Goal: Task Accomplishment & Management: Use online tool/utility

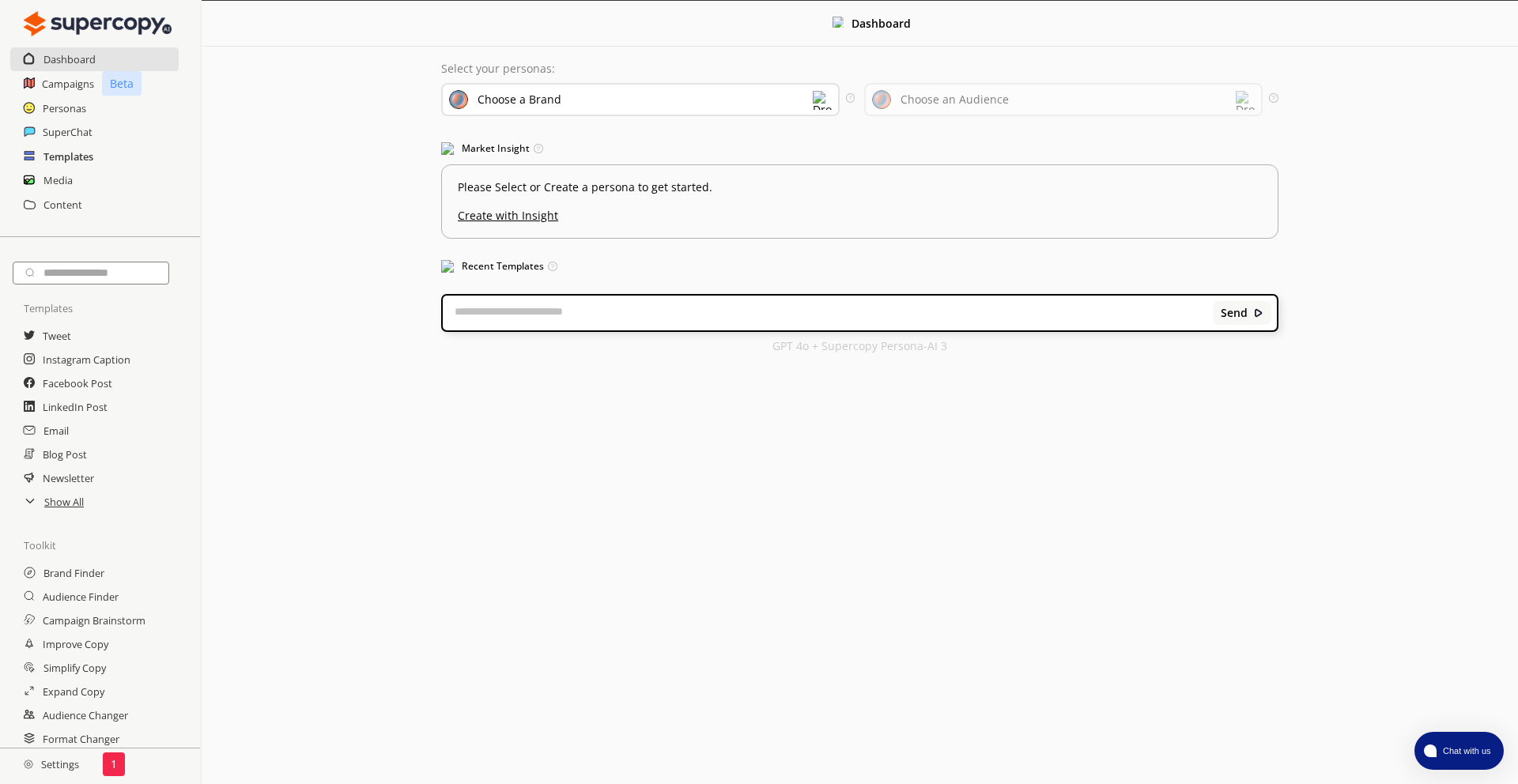
click at [62, 155] on h2 "Templates" at bounding box center [68, 156] width 50 height 24
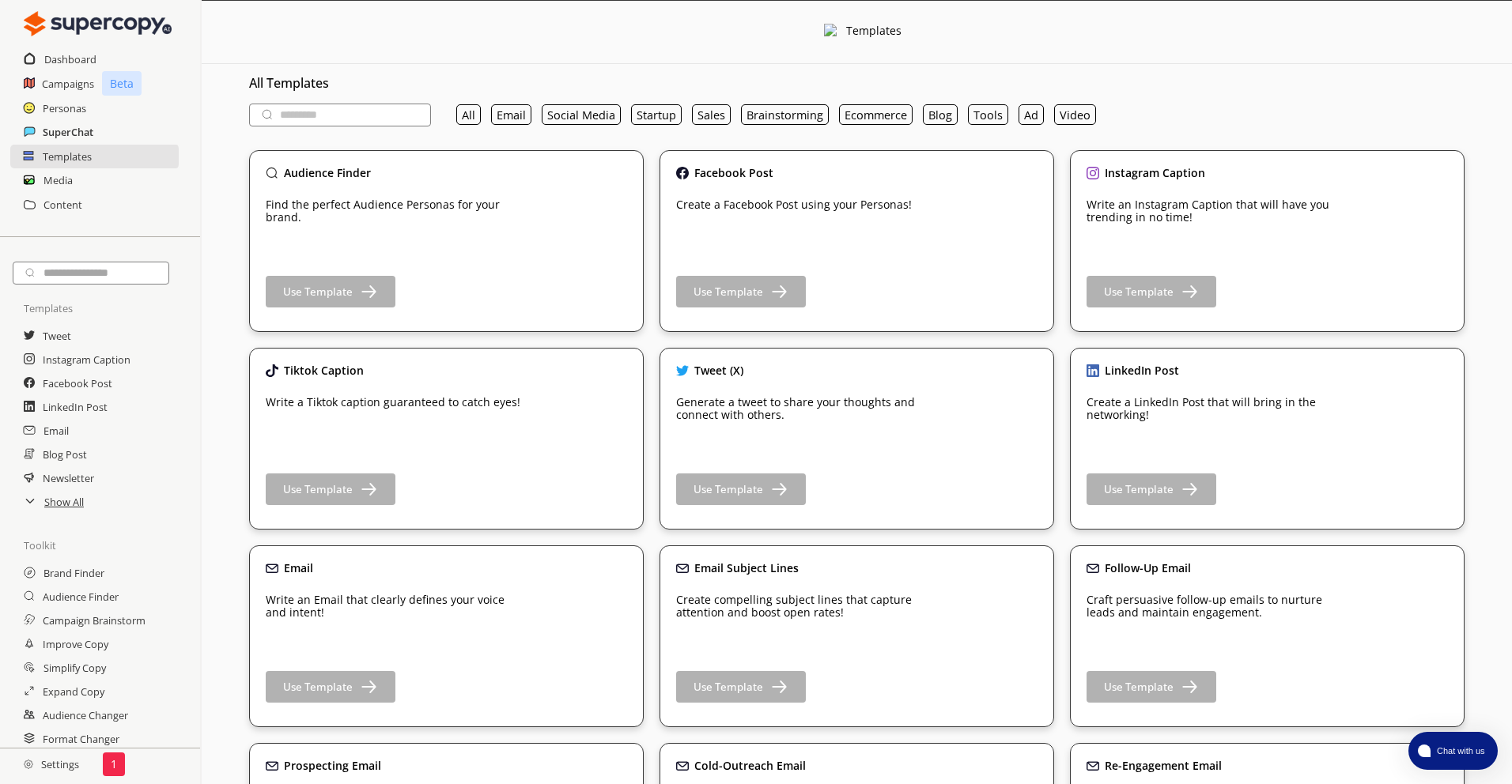
click at [77, 140] on h2 "SuperChat" at bounding box center [67, 132] width 50 height 24
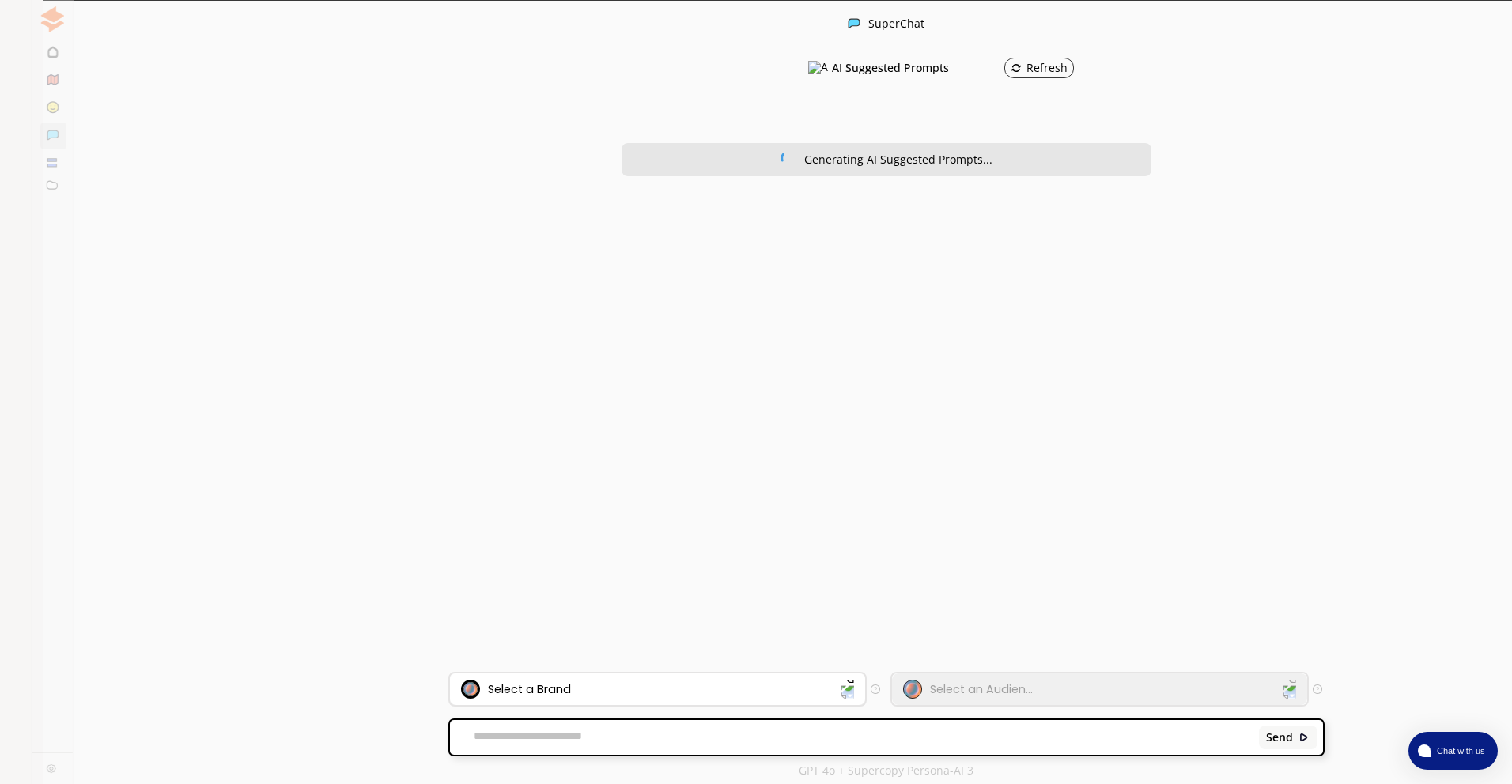
click at [683, 696] on div "Select a Brand" at bounding box center [648, 689] width 374 height 19
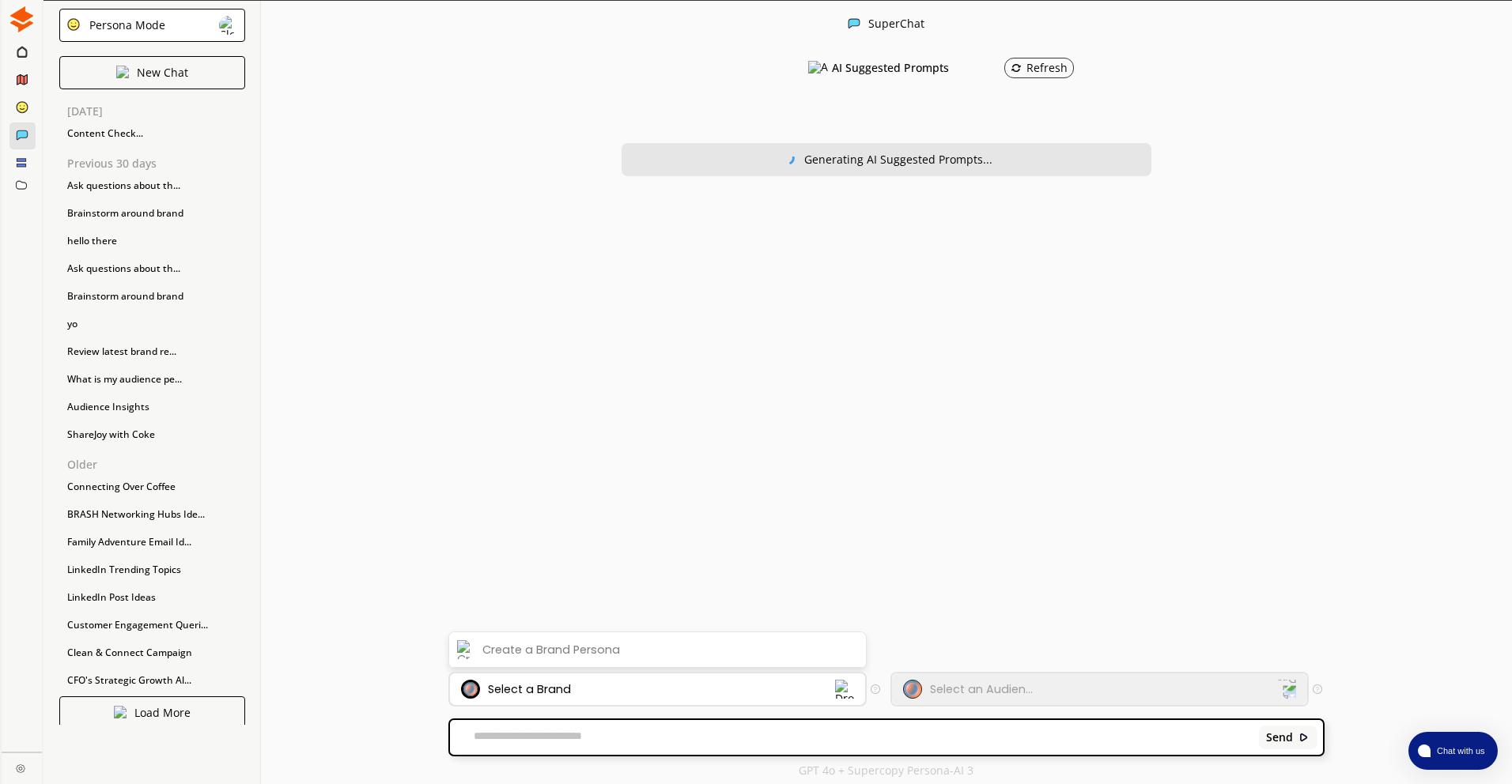
scroll to position [1, 0]
click at [682, 574] on div "AI Suggested Prompts Refresh Generating AI Suggested Prompts..." at bounding box center [886, 360] width 876 height 623
click at [20, 154] on div at bounding box center [22, 162] width 26 height 26
click at [25, 167] on div at bounding box center [21, 162] width 10 height 15
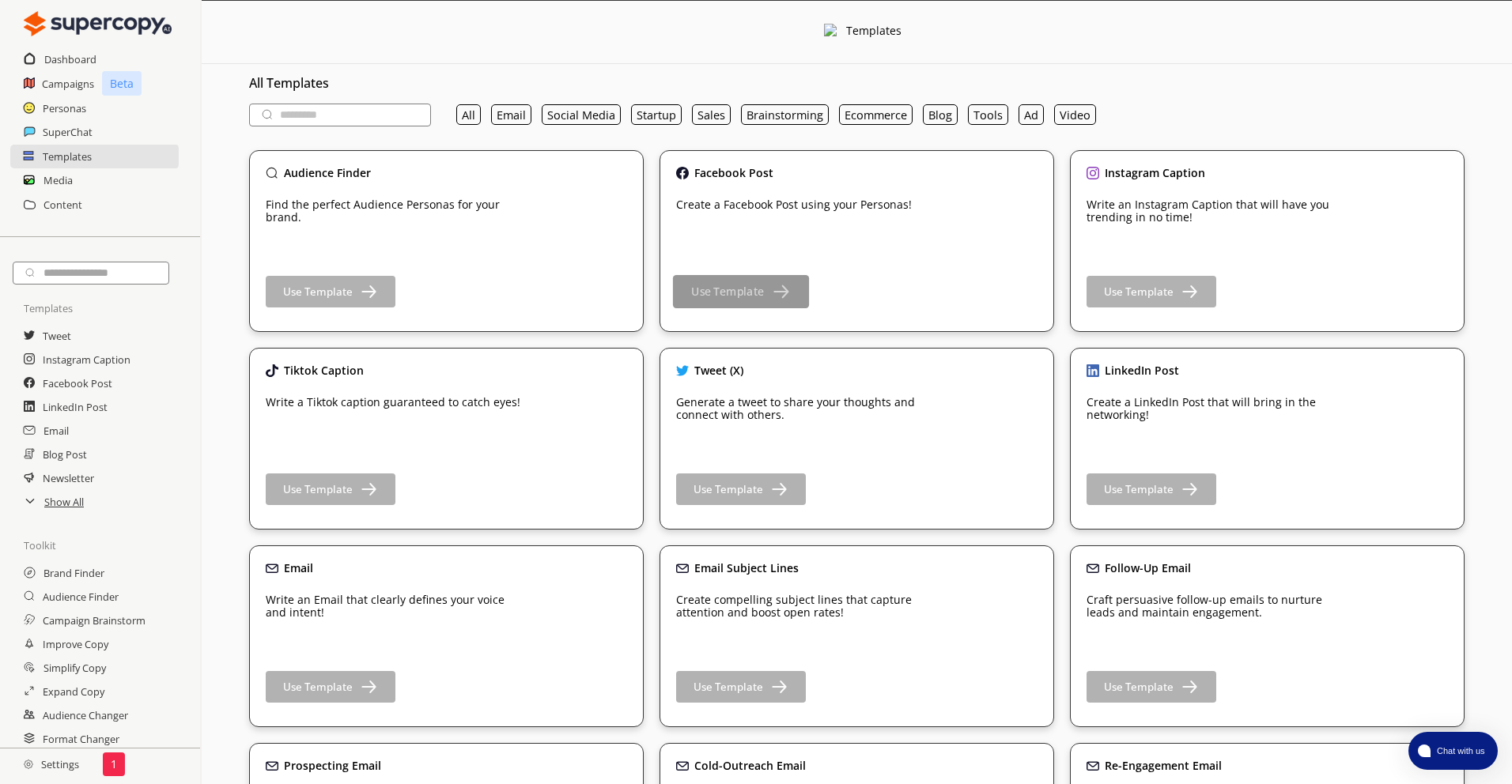
click at [765, 283] on button "Use Template" at bounding box center [741, 291] width 136 height 33
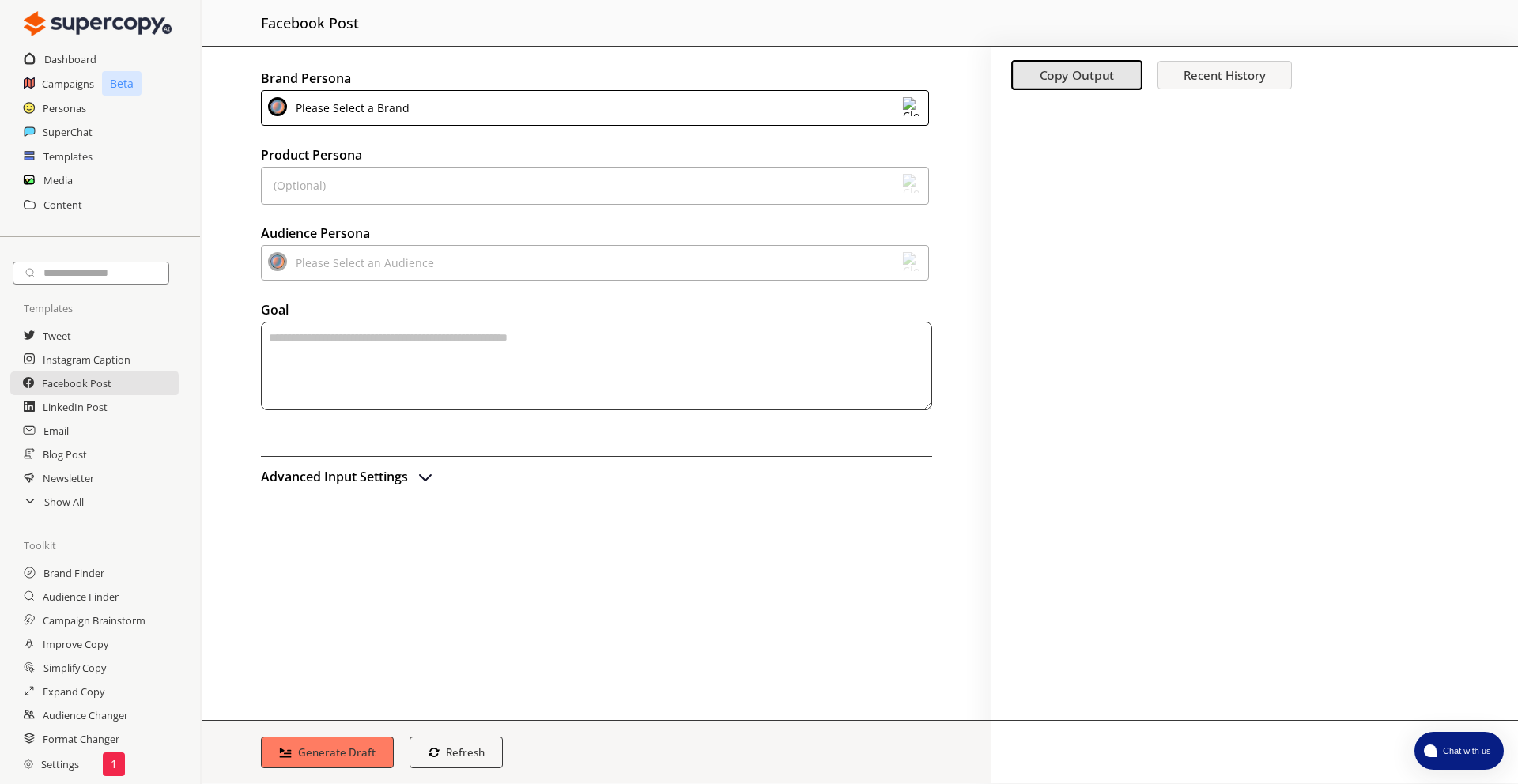
click at [424, 96] on div "Please Select a Brand" at bounding box center [595, 108] width 668 height 36
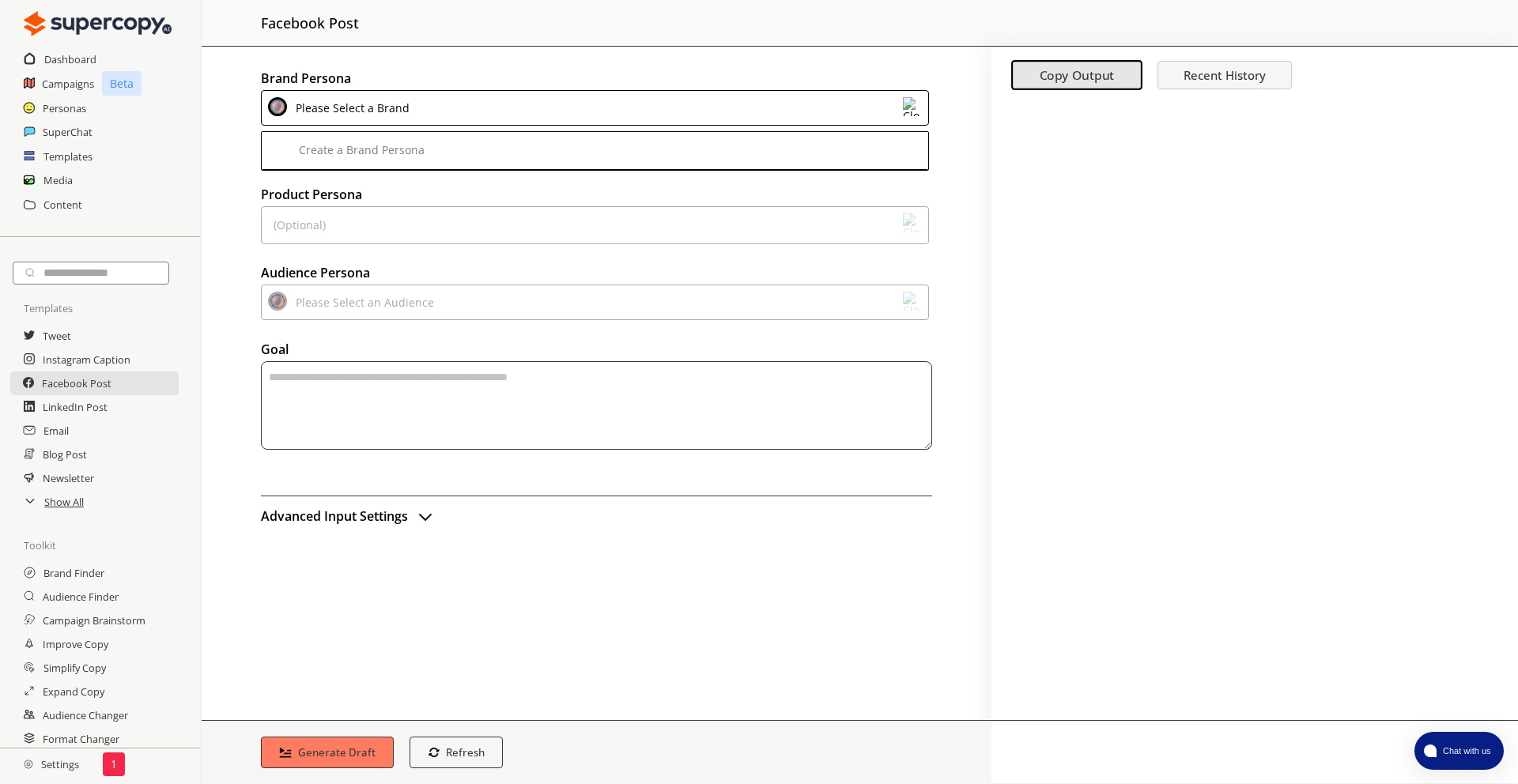
click at [425, 305] on div "Brand Persona Please Select a Brand Create a Brand Persona Product Persona (Opt…" at bounding box center [596, 383] width 790 height 674
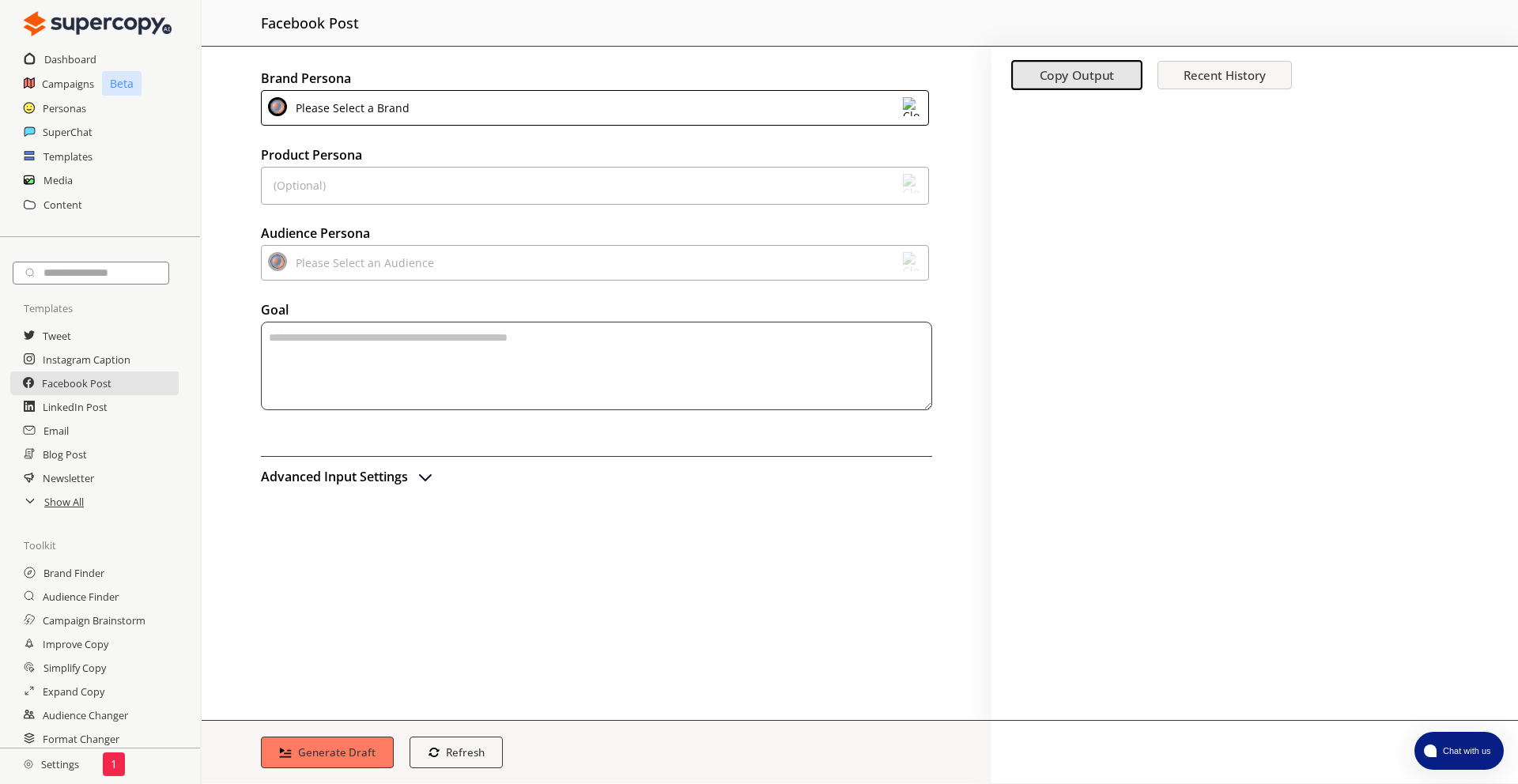
click at [422, 252] on div "Please Select an Audience" at bounding box center [362, 262] width 144 height 21
click at [62, 183] on h2 "Media" at bounding box center [58, 180] width 30 height 24
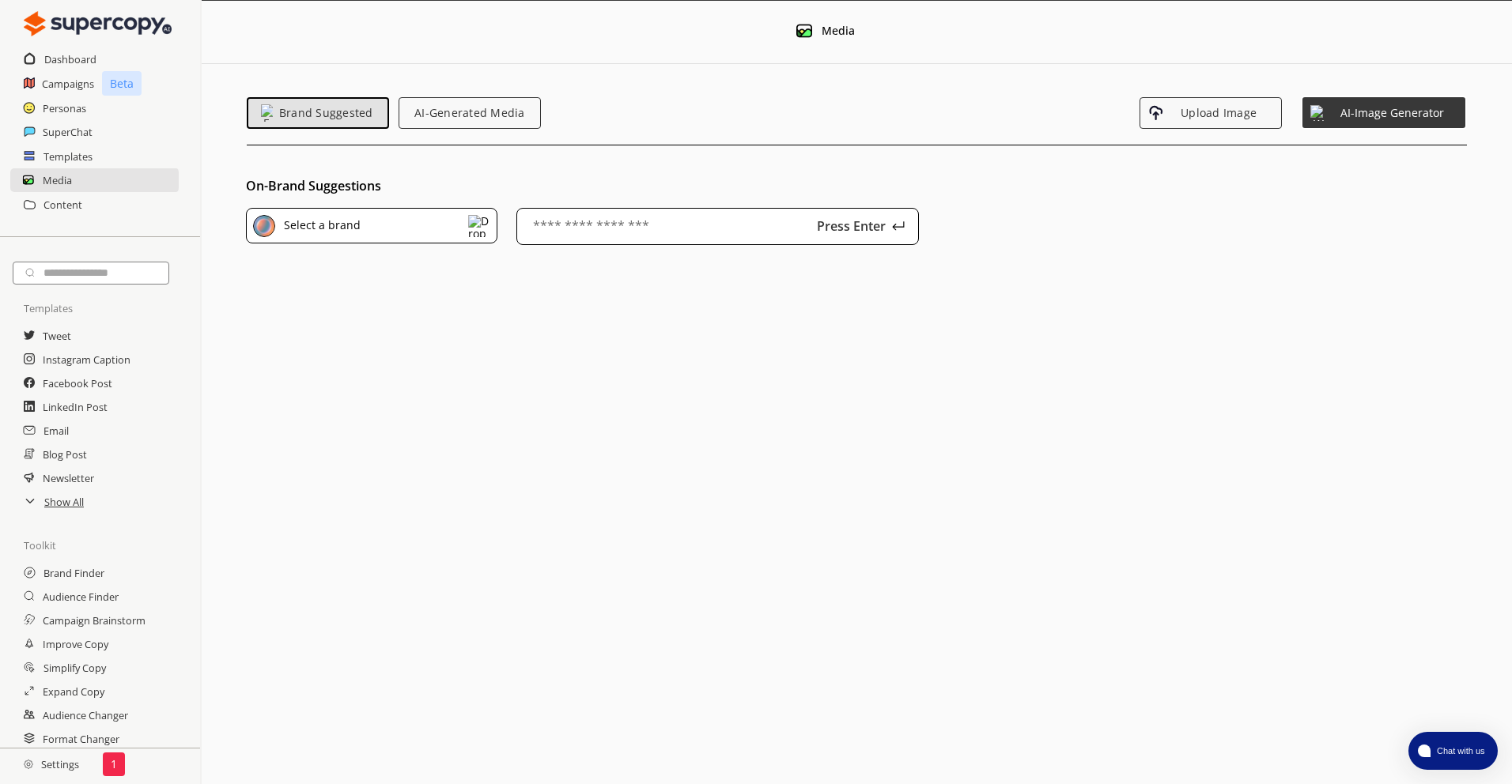
click at [472, 232] on img at bounding box center [479, 226] width 22 height 22
click at [566, 403] on div "On-Brand Suggestions Select a brand Select a brand Press Enter A maximum of thr…" at bounding box center [857, 571] width 1310 height 784
click at [551, 336] on div "On-Brand Suggestions Select a brand Select a brand Press Enter A maximum of thr…" at bounding box center [857, 571] width 1310 height 784
click at [68, 108] on h2 "Personas" at bounding box center [65, 108] width 44 height 24
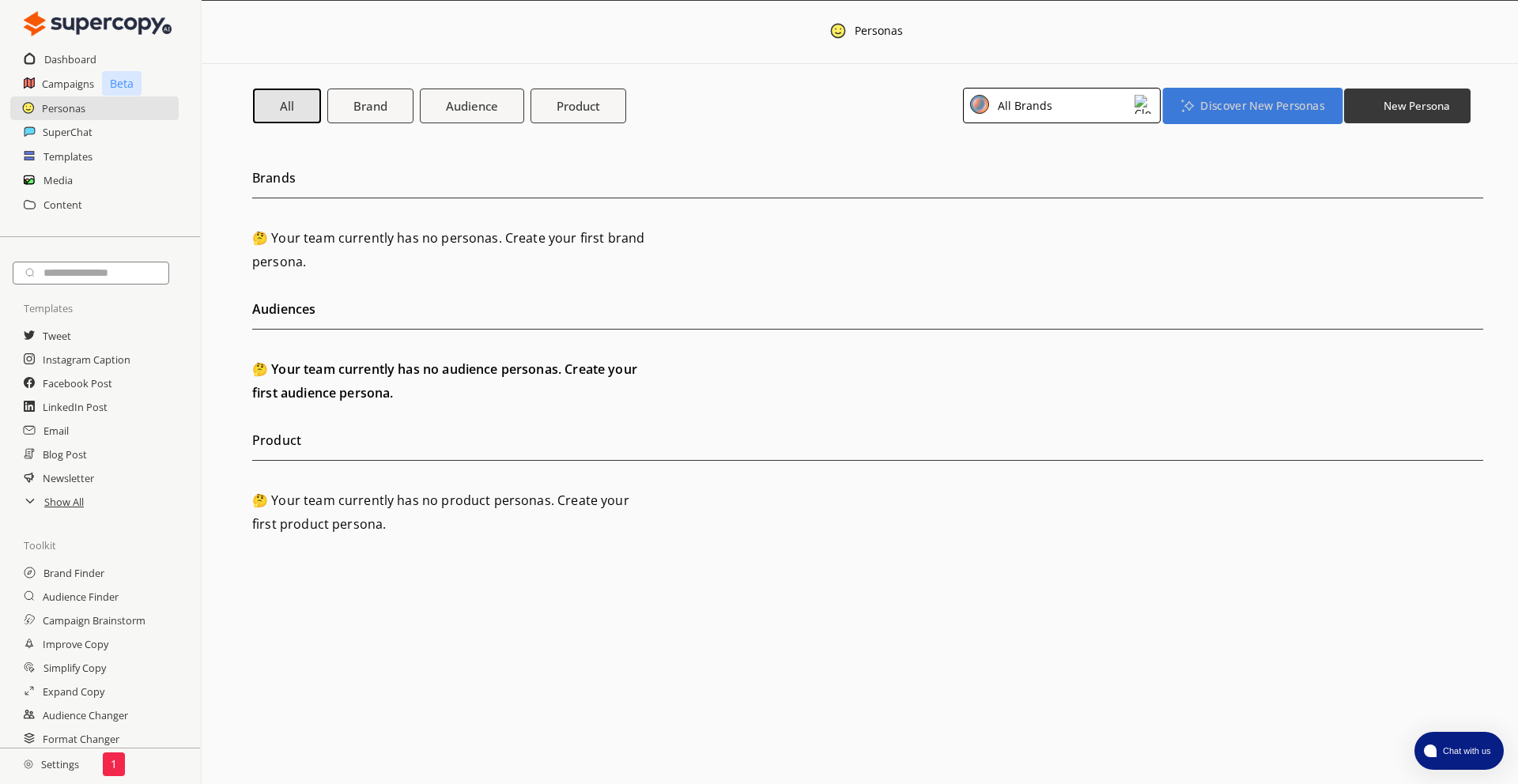
click at [1036, 108] on b "Discover New Personas" at bounding box center [1262, 106] width 123 height 15
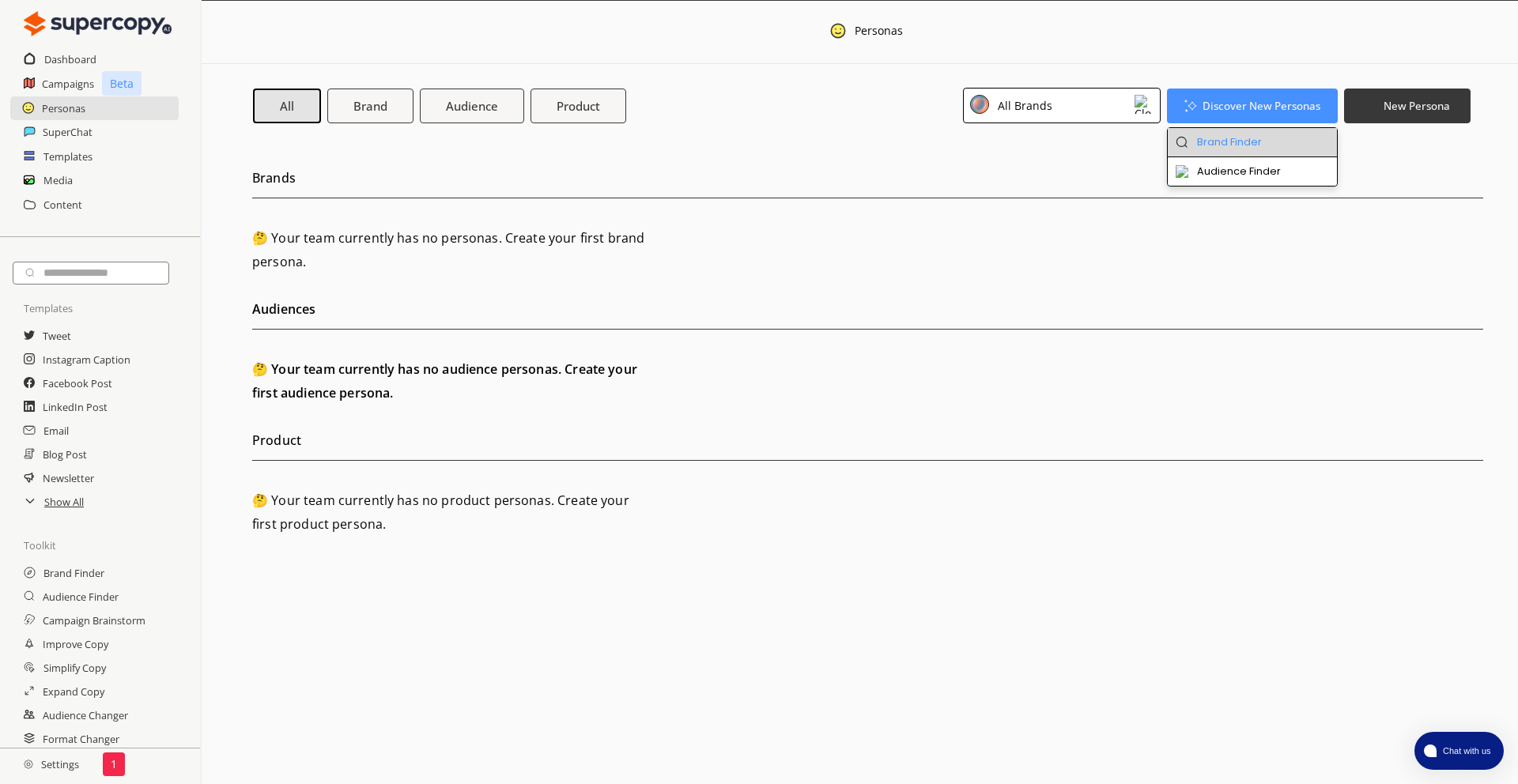
click at [1036, 138] on li "Brand Finder" at bounding box center [1252, 143] width 170 height 29
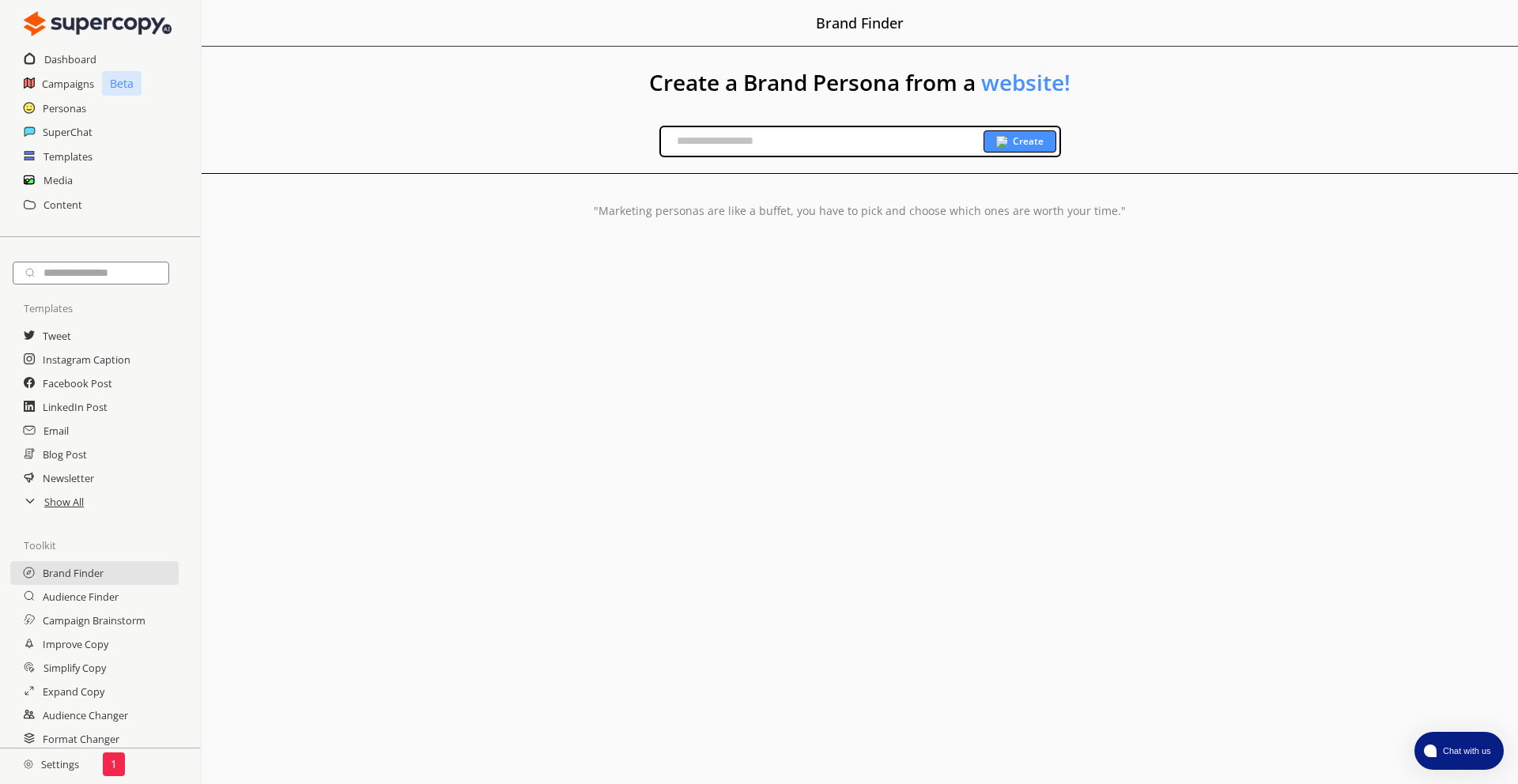
click at [833, 148] on input "text" at bounding box center [823, 142] width 323 height 24
click at [794, 139] on input "****" at bounding box center [823, 142] width 323 height 24
paste input "**********"
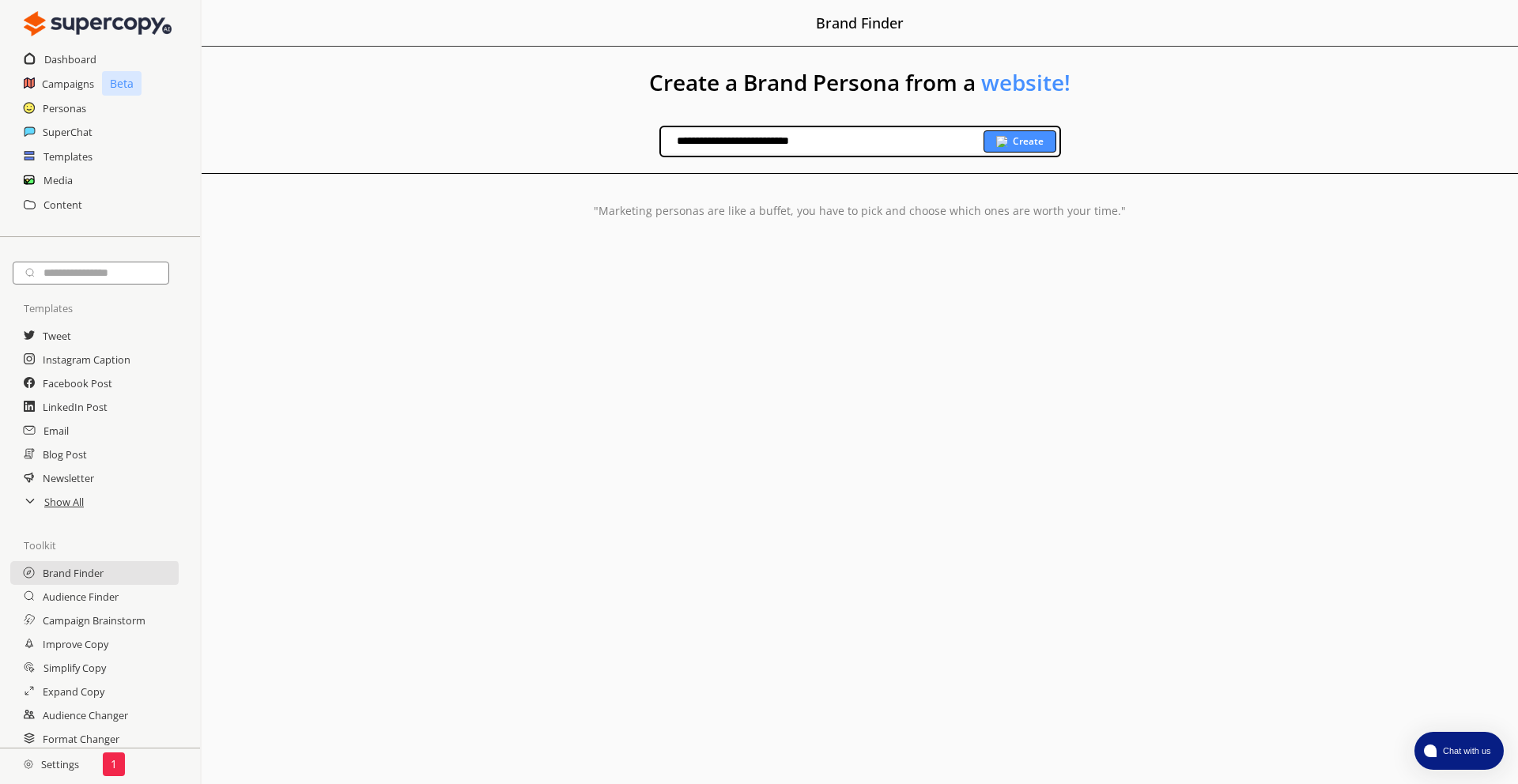
type input "**********"
click at [1036, 136] on div "Create" at bounding box center [1020, 142] width 73 height 22
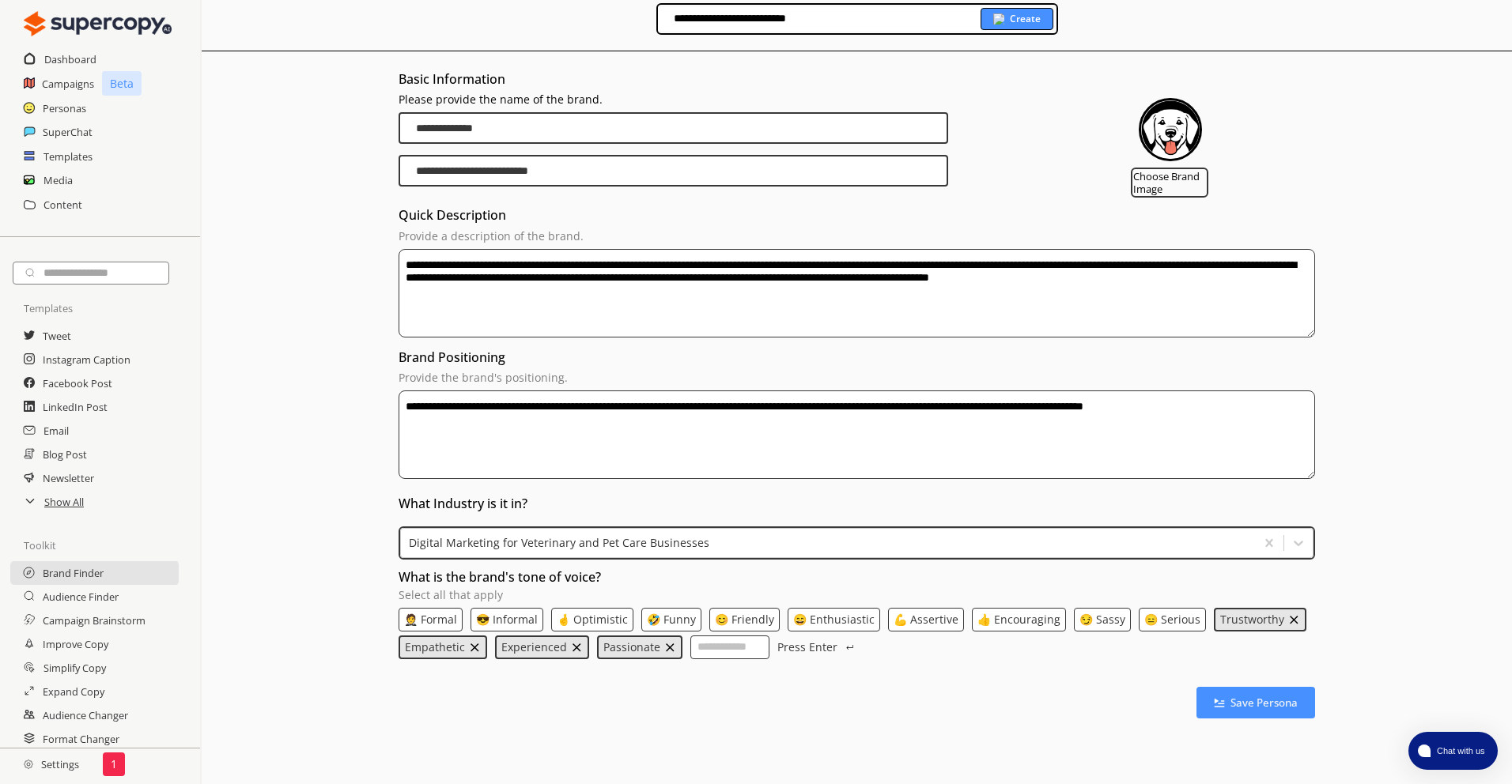
scroll to position [91, 0]
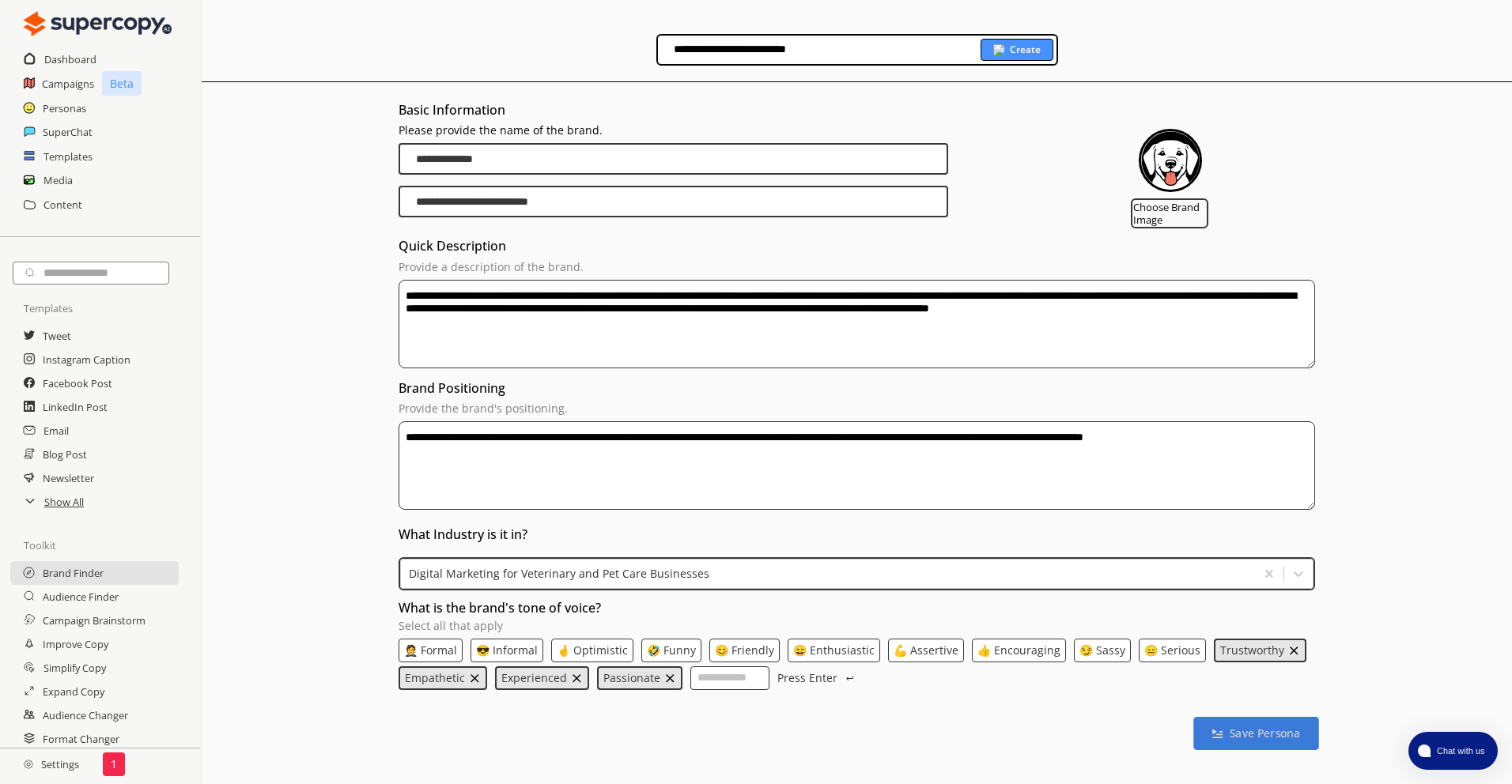
click at [1036, 717] on b "Save Persona" at bounding box center [1264, 734] width 70 height 15
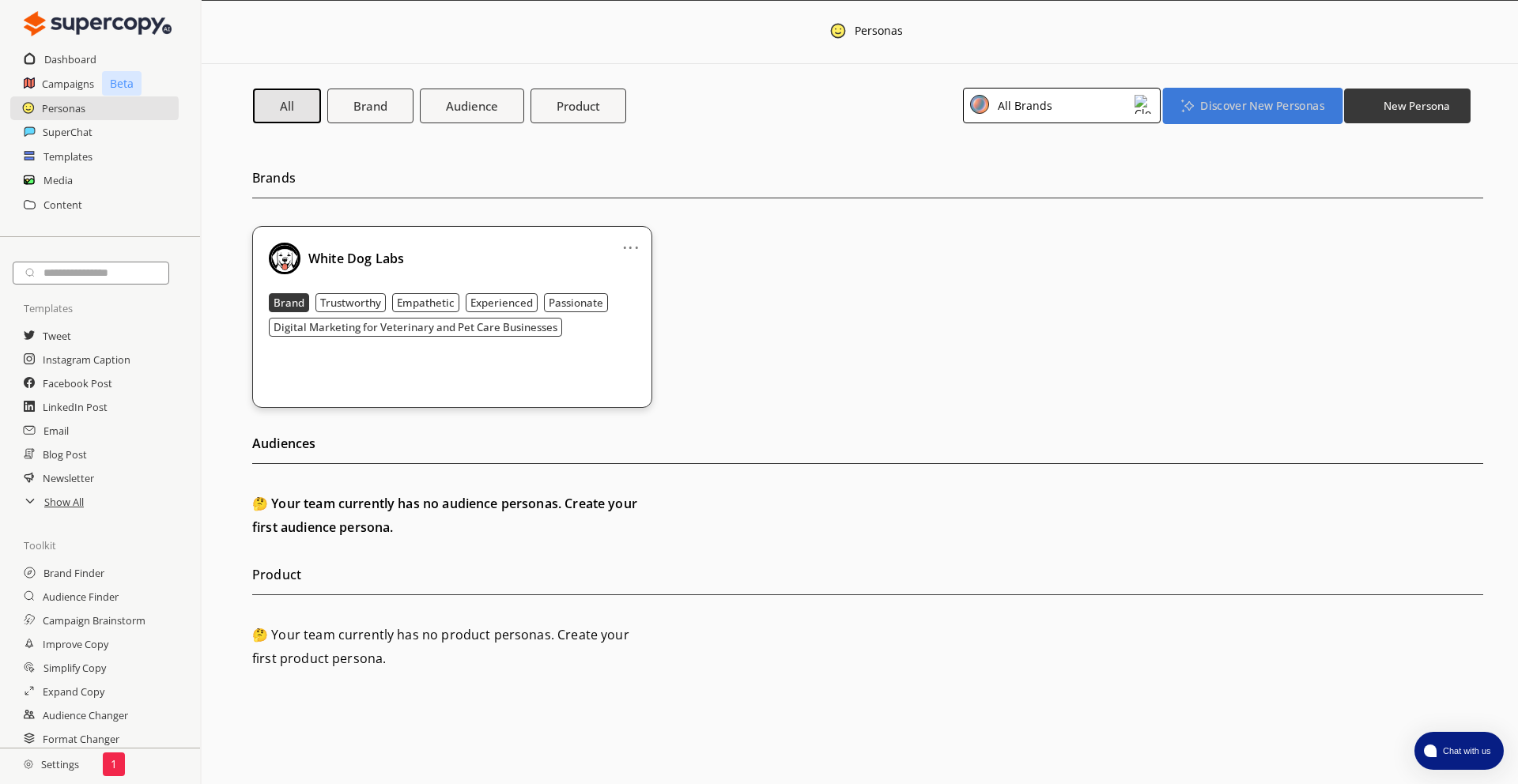
click at [1036, 104] on b "Discover New Personas" at bounding box center [1262, 106] width 123 height 15
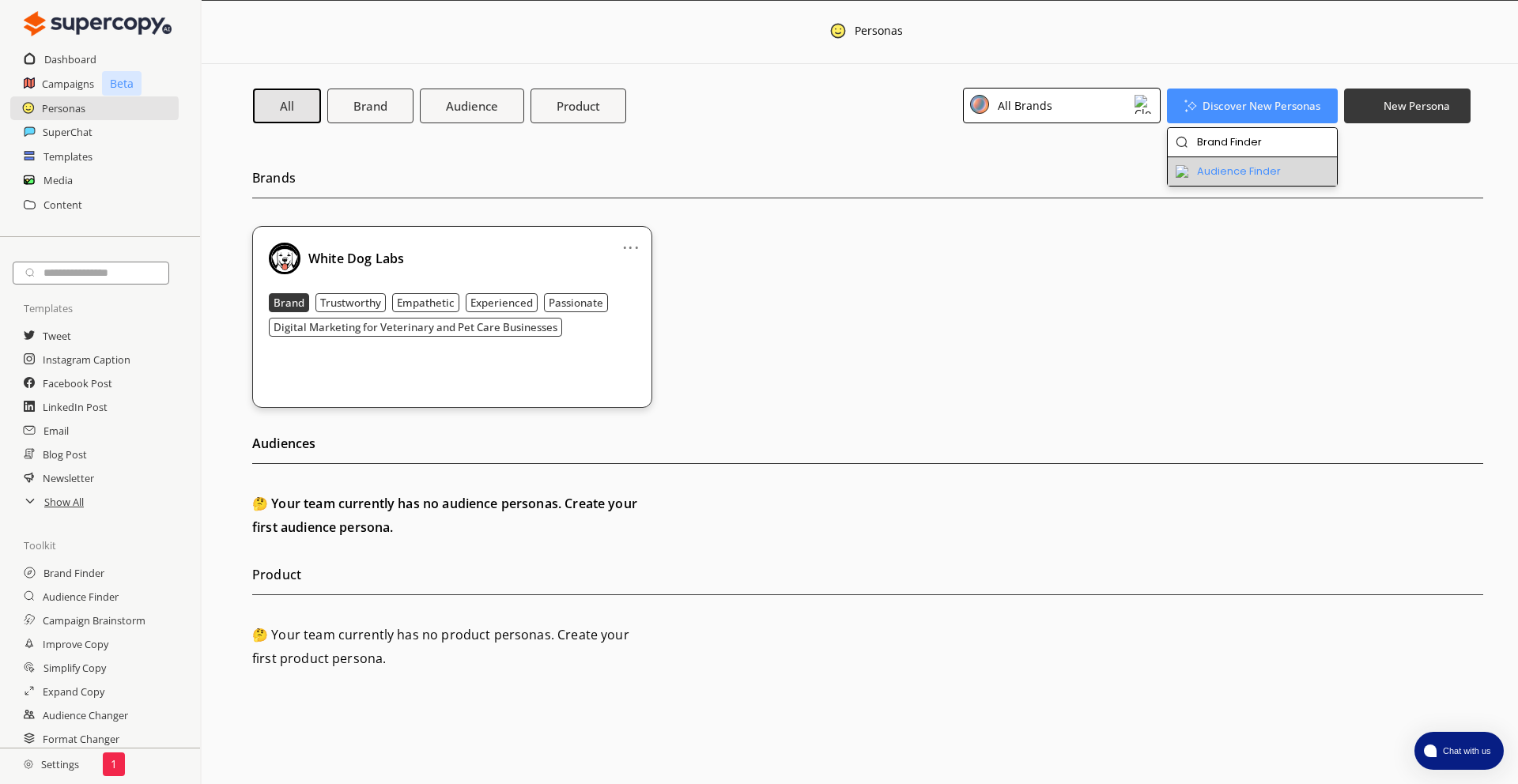
click at [1036, 164] on li "Audience Finder" at bounding box center [1252, 171] width 170 height 28
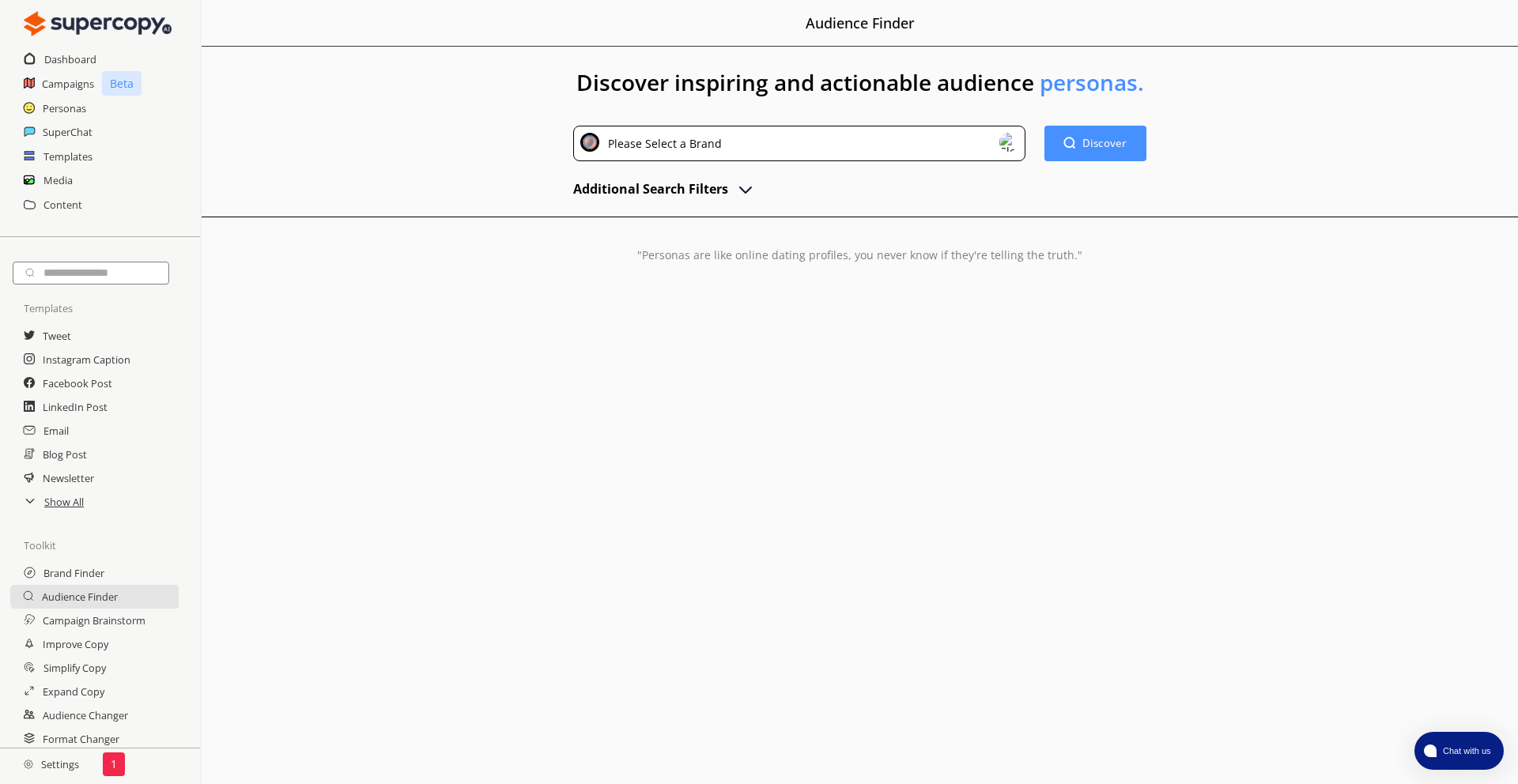
click at [867, 153] on div "Please Select a Brand" at bounding box center [799, 143] width 452 height 36
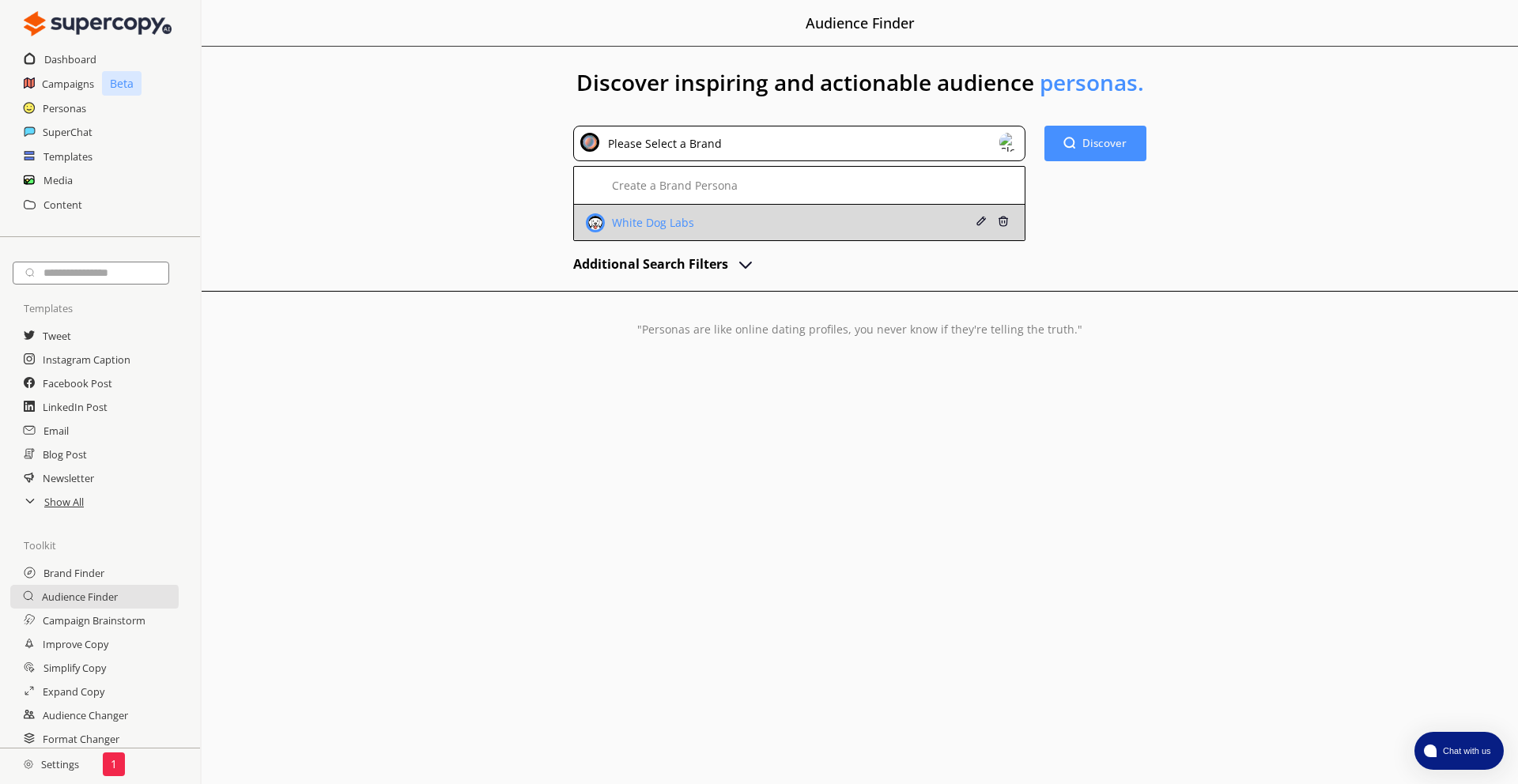
click at [702, 225] on div "White Dog Labs" at bounding box center [761, 223] width 351 height 19
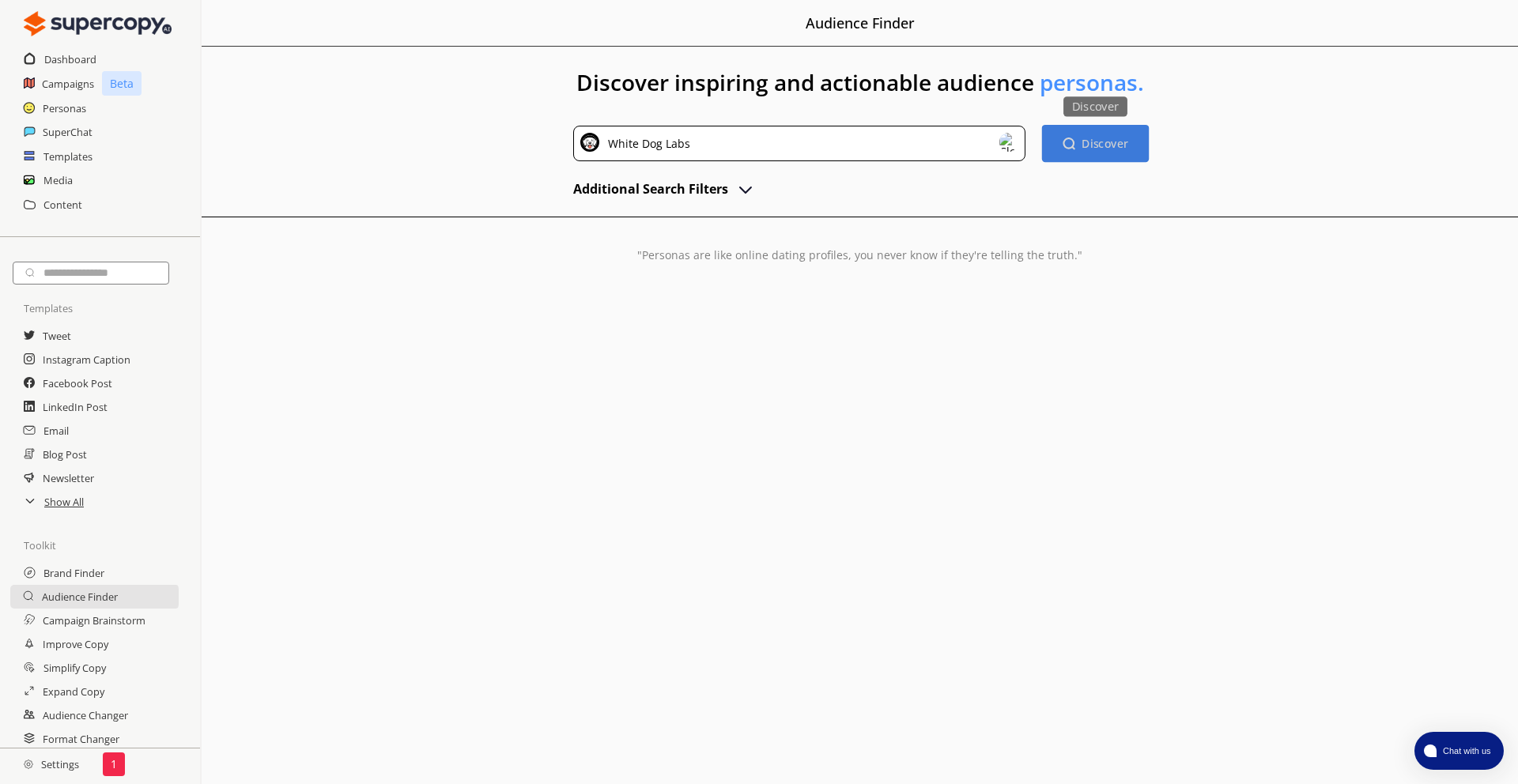
click at [1036, 146] on b "Discover" at bounding box center [1105, 143] width 47 height 15
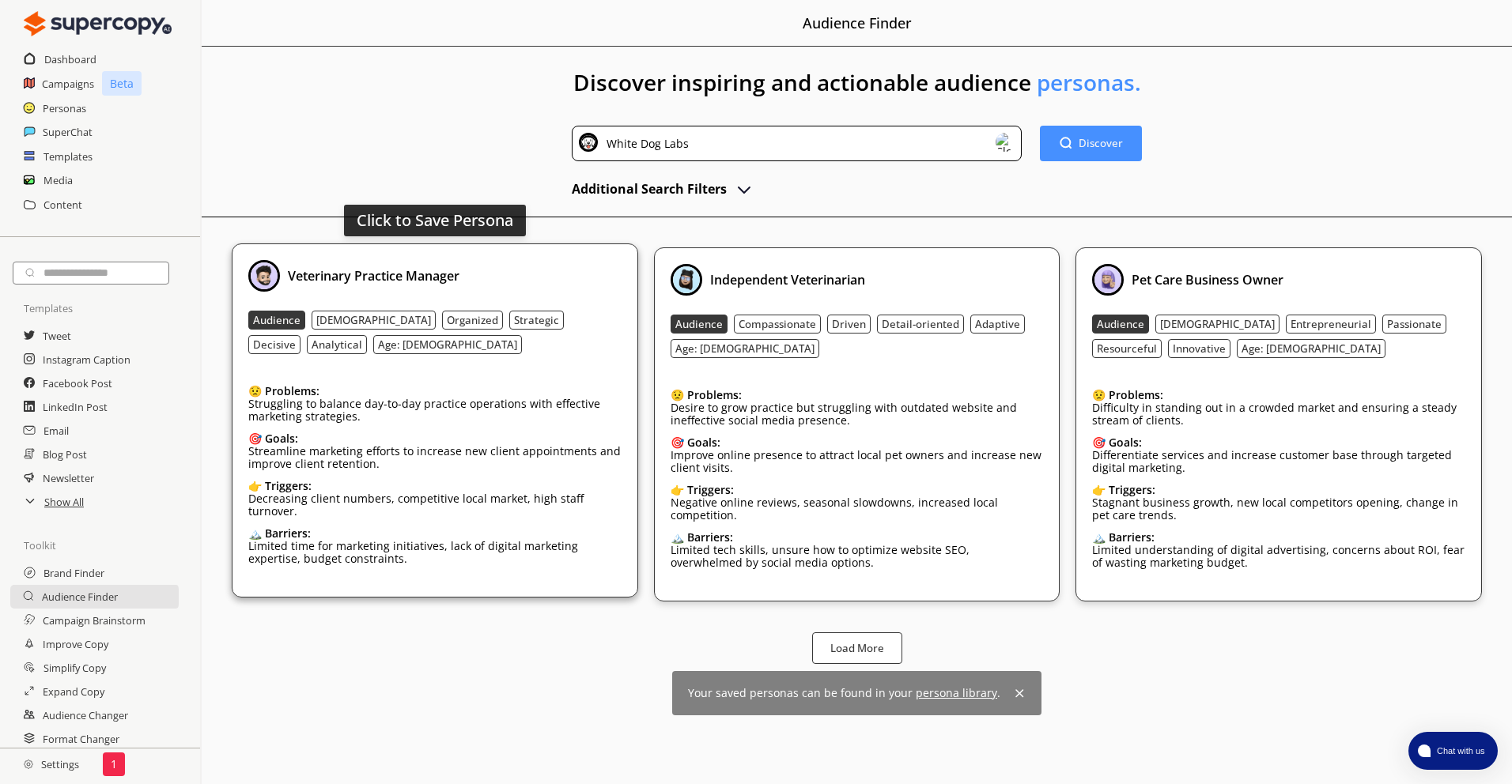
click at [512, 377] on div "😟 Problems: Struggling to balance day-to-day practice operations with effective…" at bounding box center [435, 400] width 373 height 54
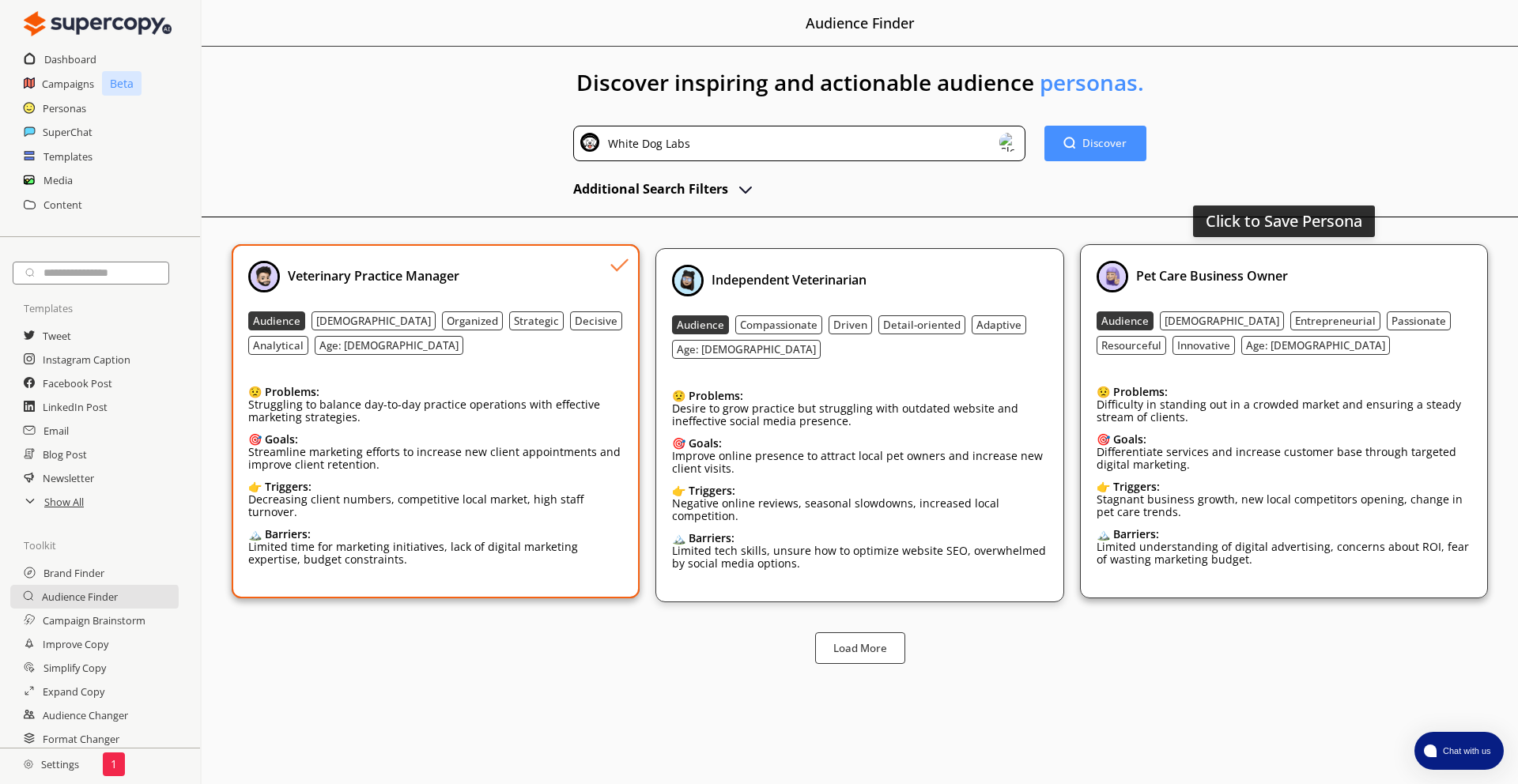
click at [1036, 377] on div "😟 Problems: Difficulty in standing out in a crowded market and ensuring a stead…" at bounding box center [1284, 401] width 375 height 54
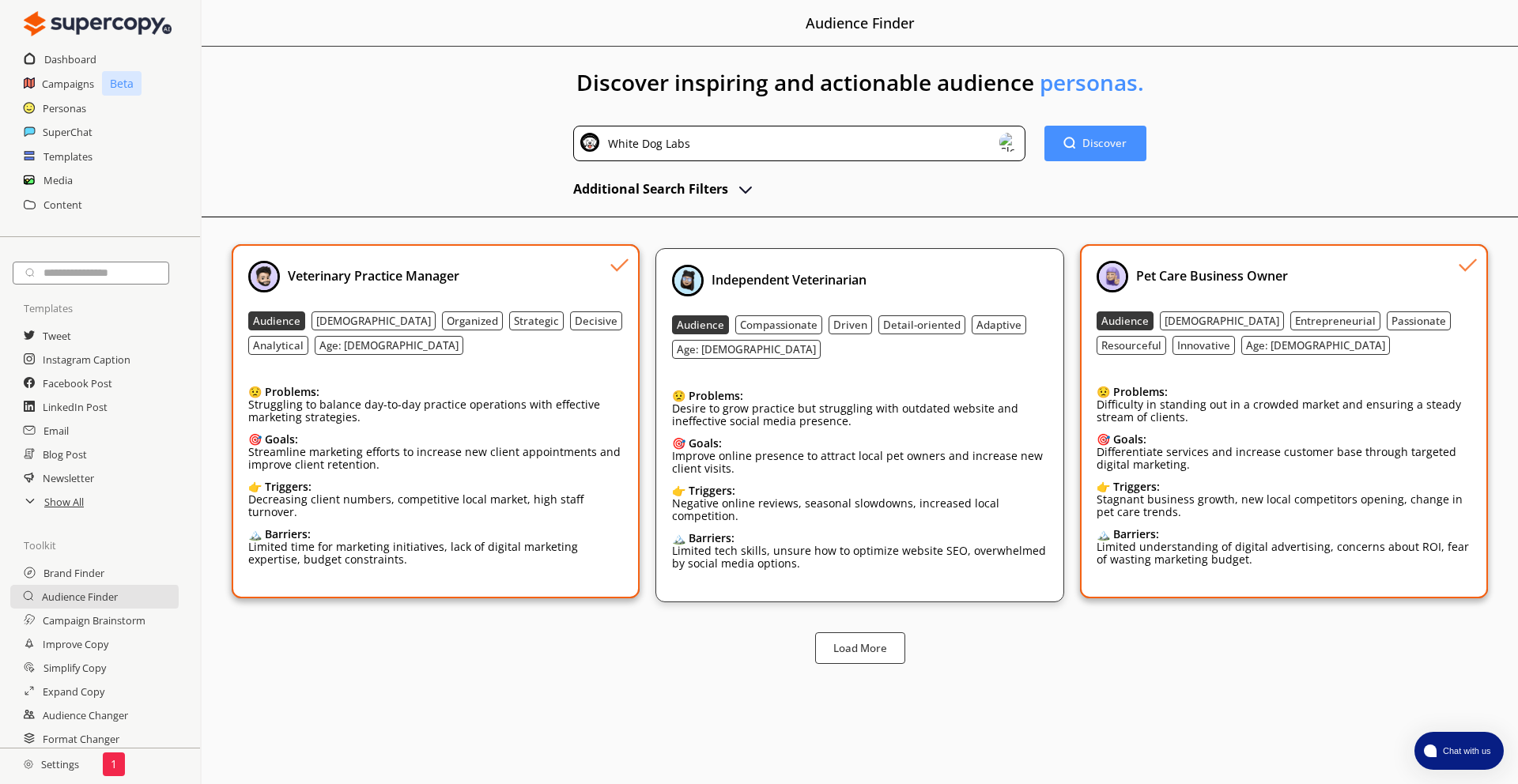
click at [713, 184] on h2 "Additional Search Filters" at bounding box center [650, 189] width 155 height 24
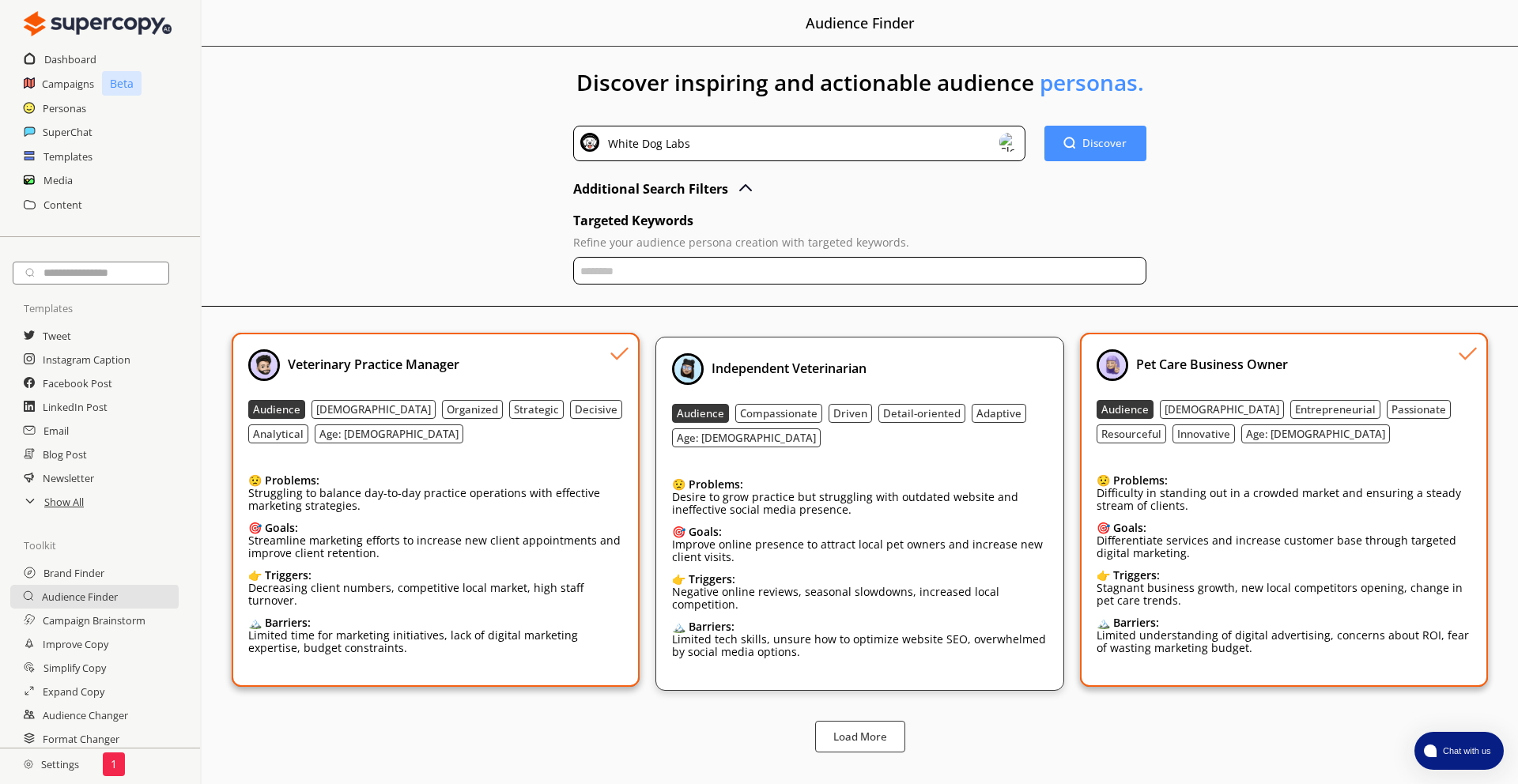
click at [714, 278] on input "text" at bounding box center [859, 271] width 572 height 27
click at [70, 108] on h2 "Personas" at bounding box center [65, 108] width 44 height 24
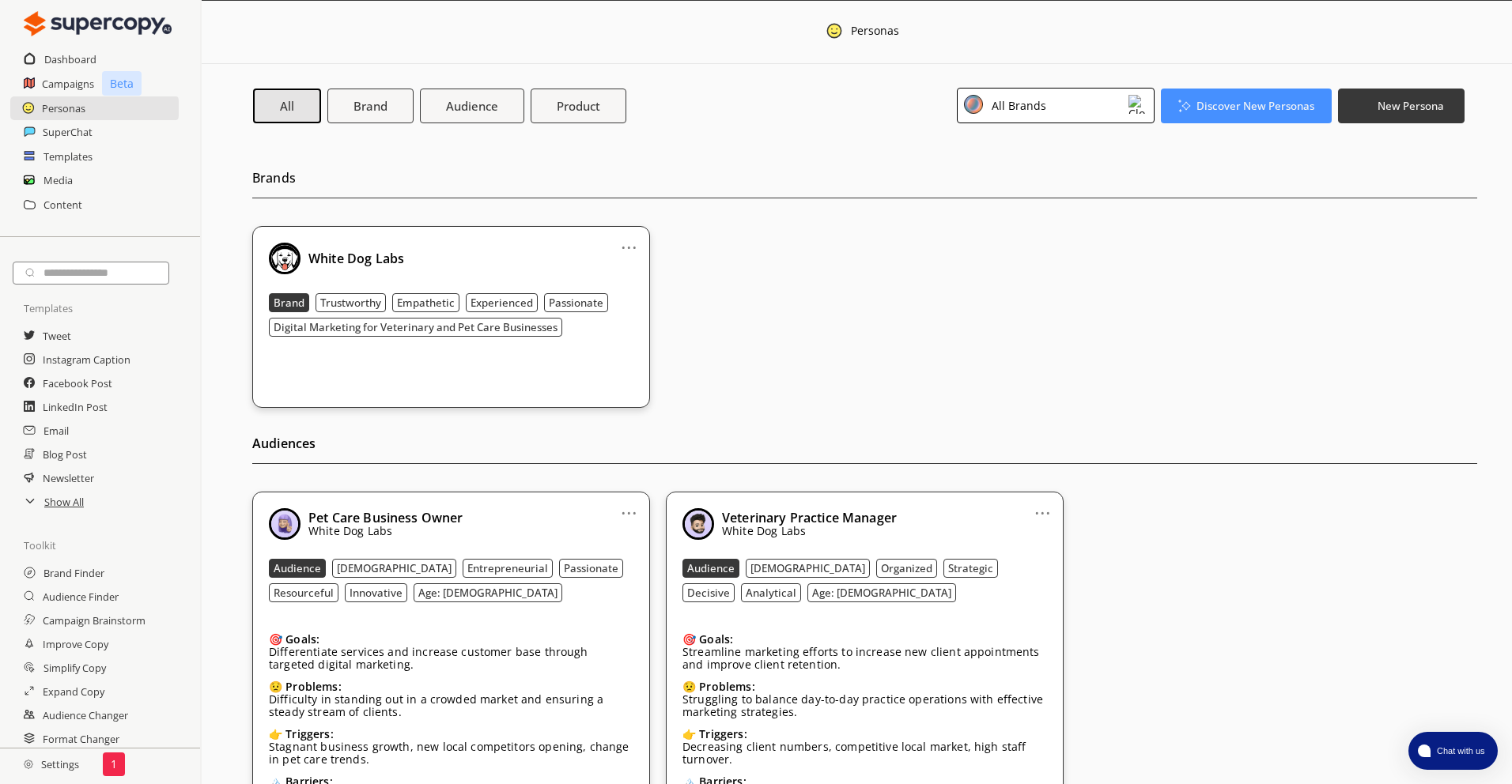
click at [1089, 108] on div "All Brands" at bounding box center [1055, 106] width 197 height 36
click at [1378, 57] on div "Personas" at bounding box center [857, 32] width 1310 height 63
click at [1388, 108] on b "New Persona" at bounding box center [1410, 106] width 69 height 15
click at [970, 433] on h2 "Audiences" at bounding box center [864, 448] width 1225 height 32
click at [53, 183] on h2 "Media" at bounding box center [58, 180] width 30 height 24
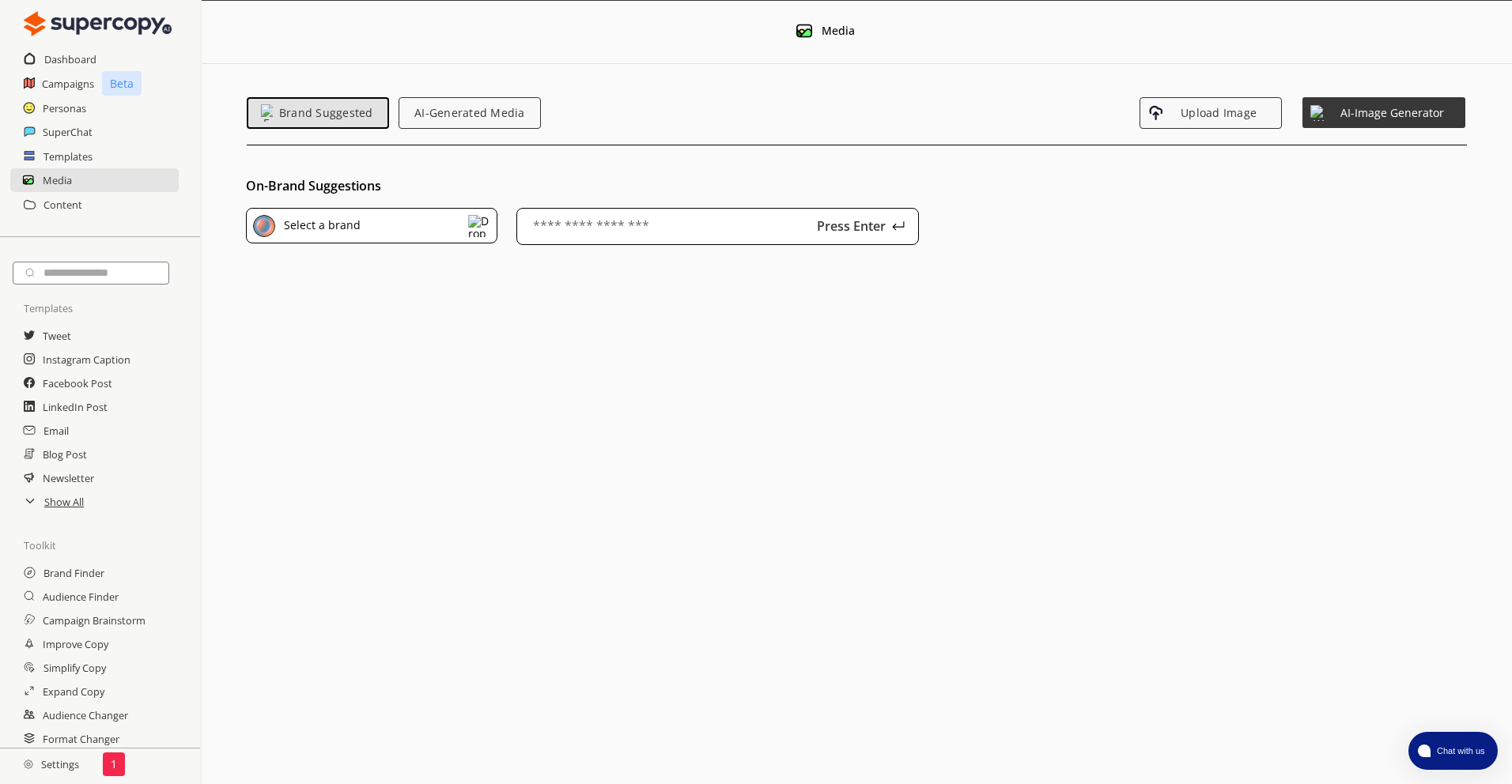
click at [419, 223] on div "Select a brand" at bounding box center [372, 225] width 251 height 37
click at [372, 301] on div "White Dog Labs" at bounding box center [401, 300] width 181 height 13
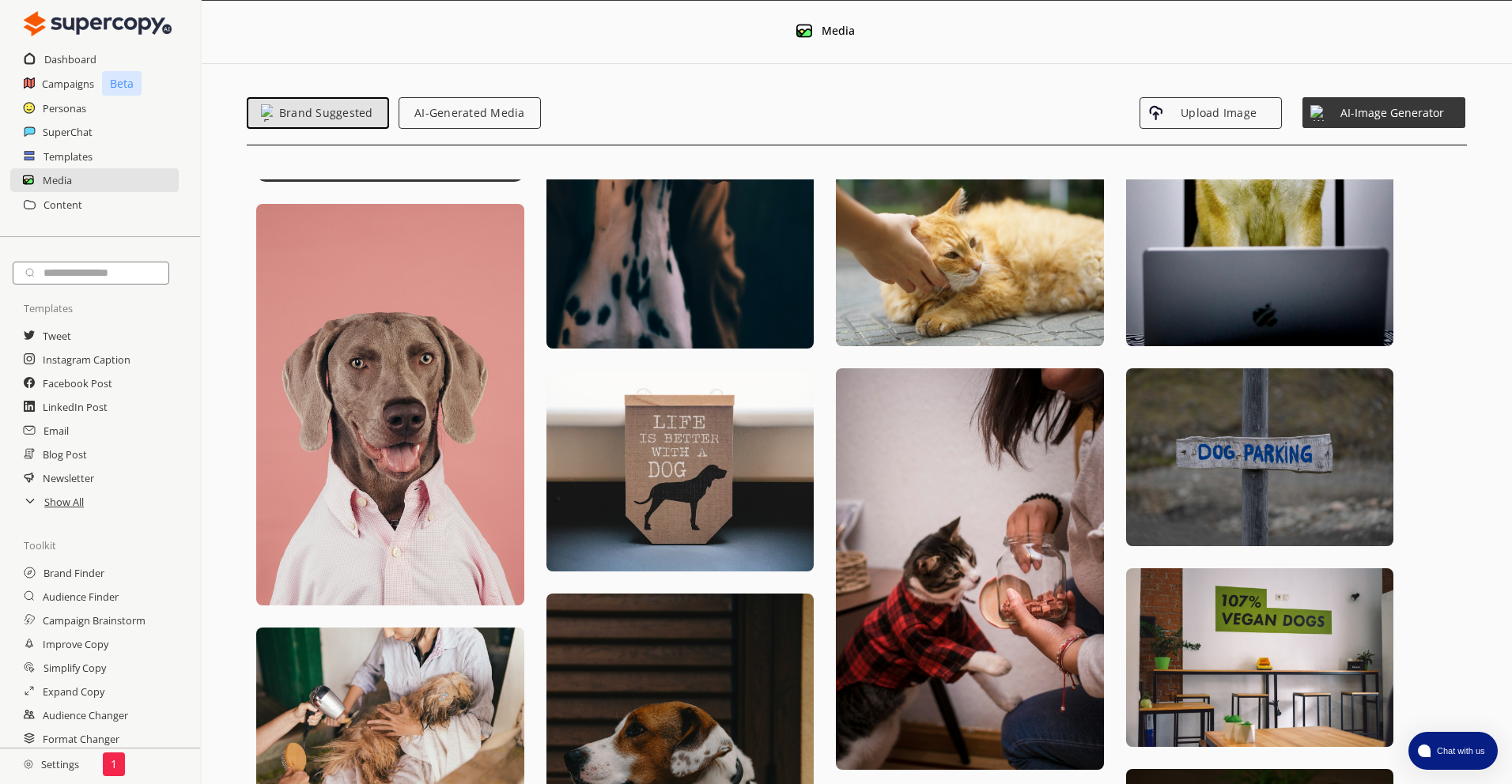
scroll to position [562, 0]
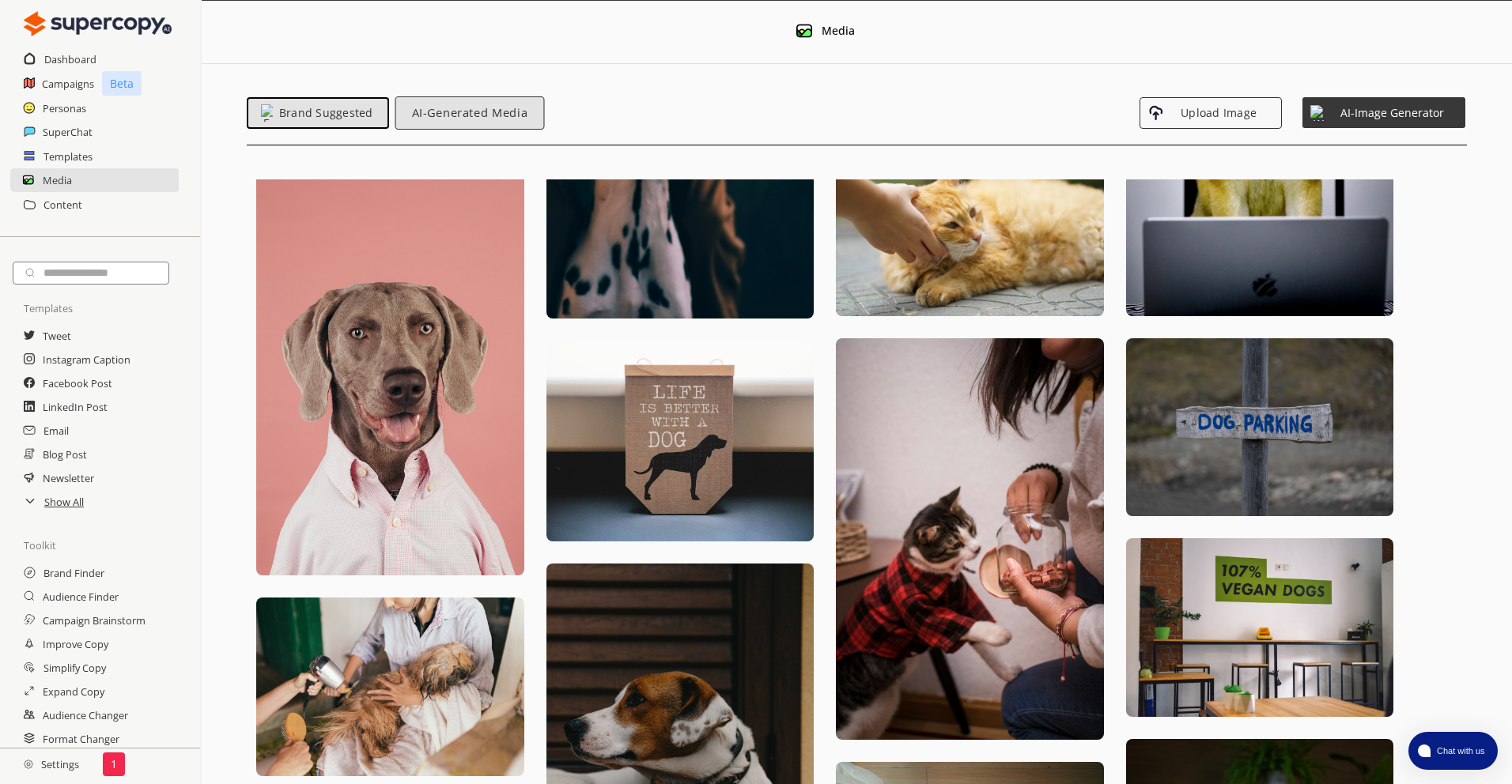
click at [484, 106] on span "AI-Generated Media" at bounding box center [470, 113] width 132 height 14
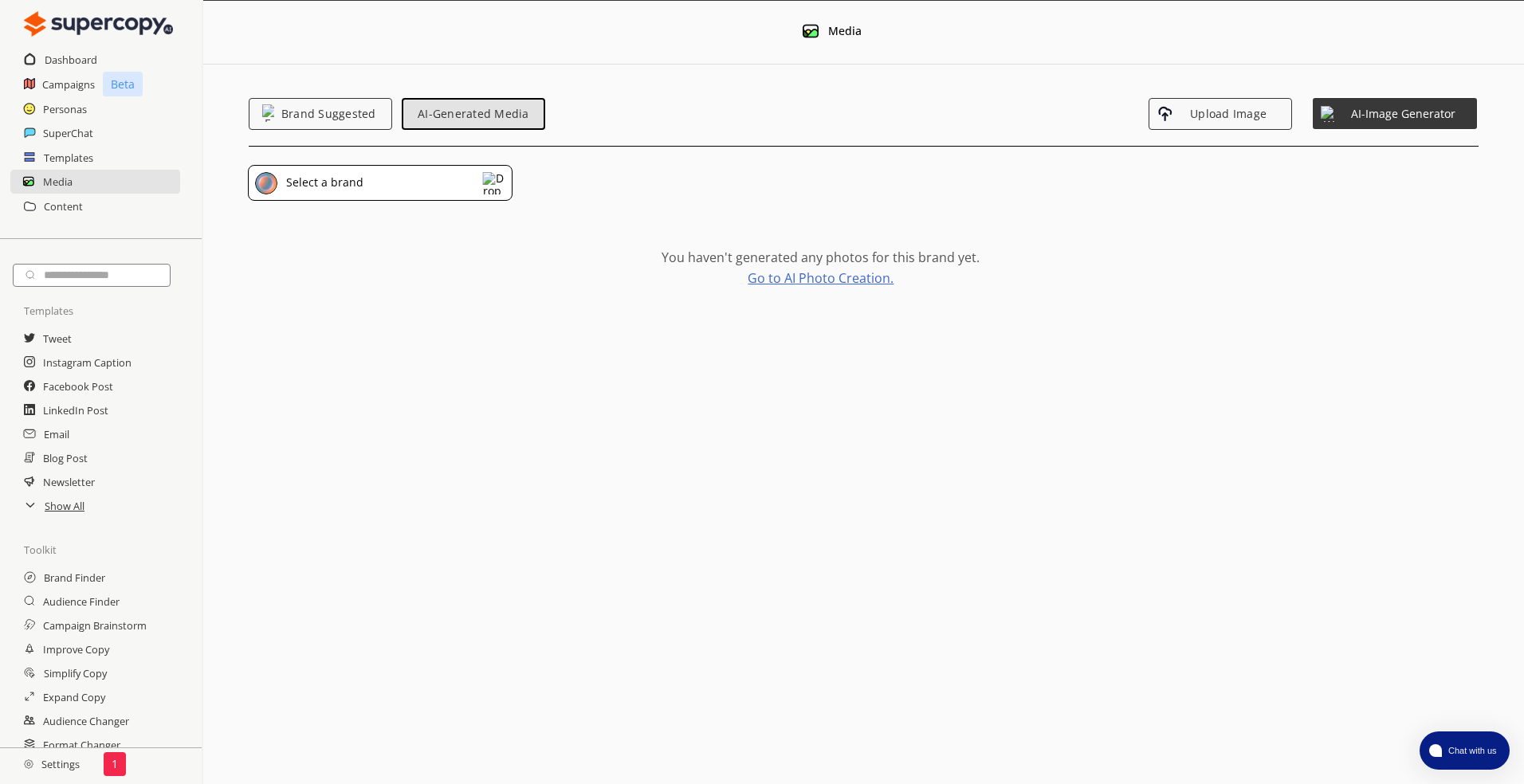
click at [461, 186] on div "Select a brand" at bounding box center [380, 183] width 263 height 37
click at [1410, 110] on span "AI-Image Generator" at bounding box center [1403, 114] width 139 height 14
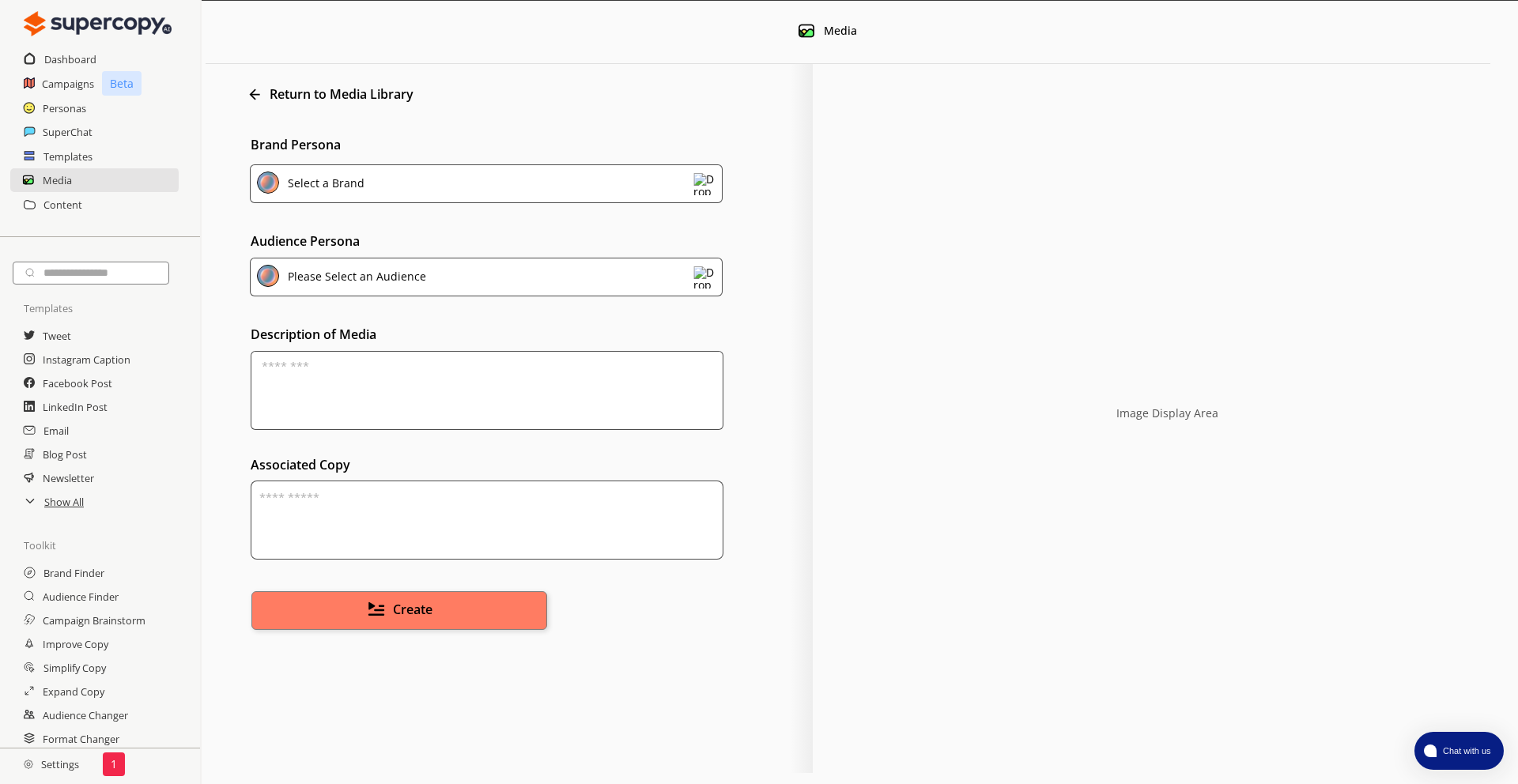
click at [555, 172] on div "Select a Brand" at bounding box center [487, 184] width 473 height 38
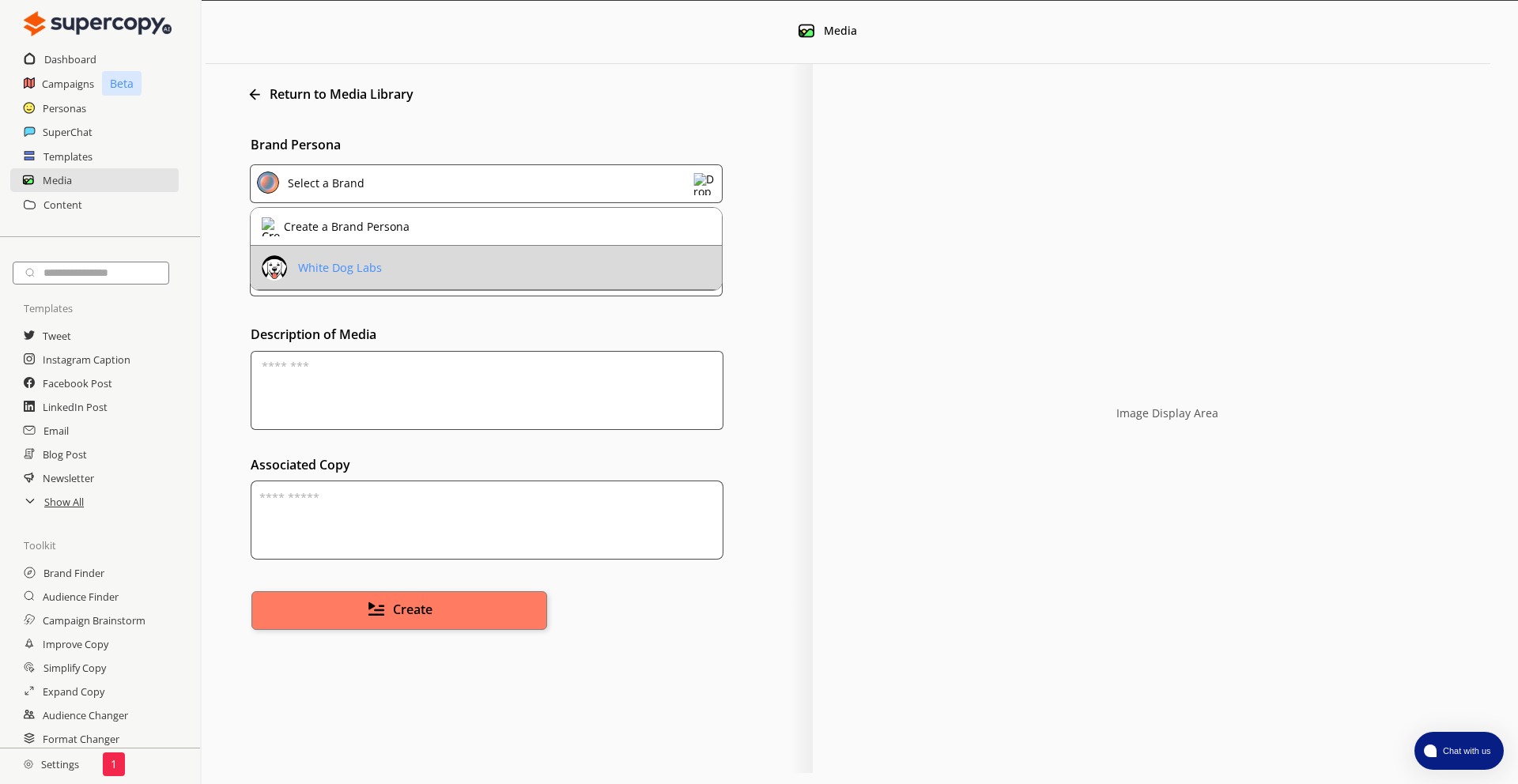
click at [404, 266] on li "White Dog Labs" at bounding box center [486, 268] width 472 height 44
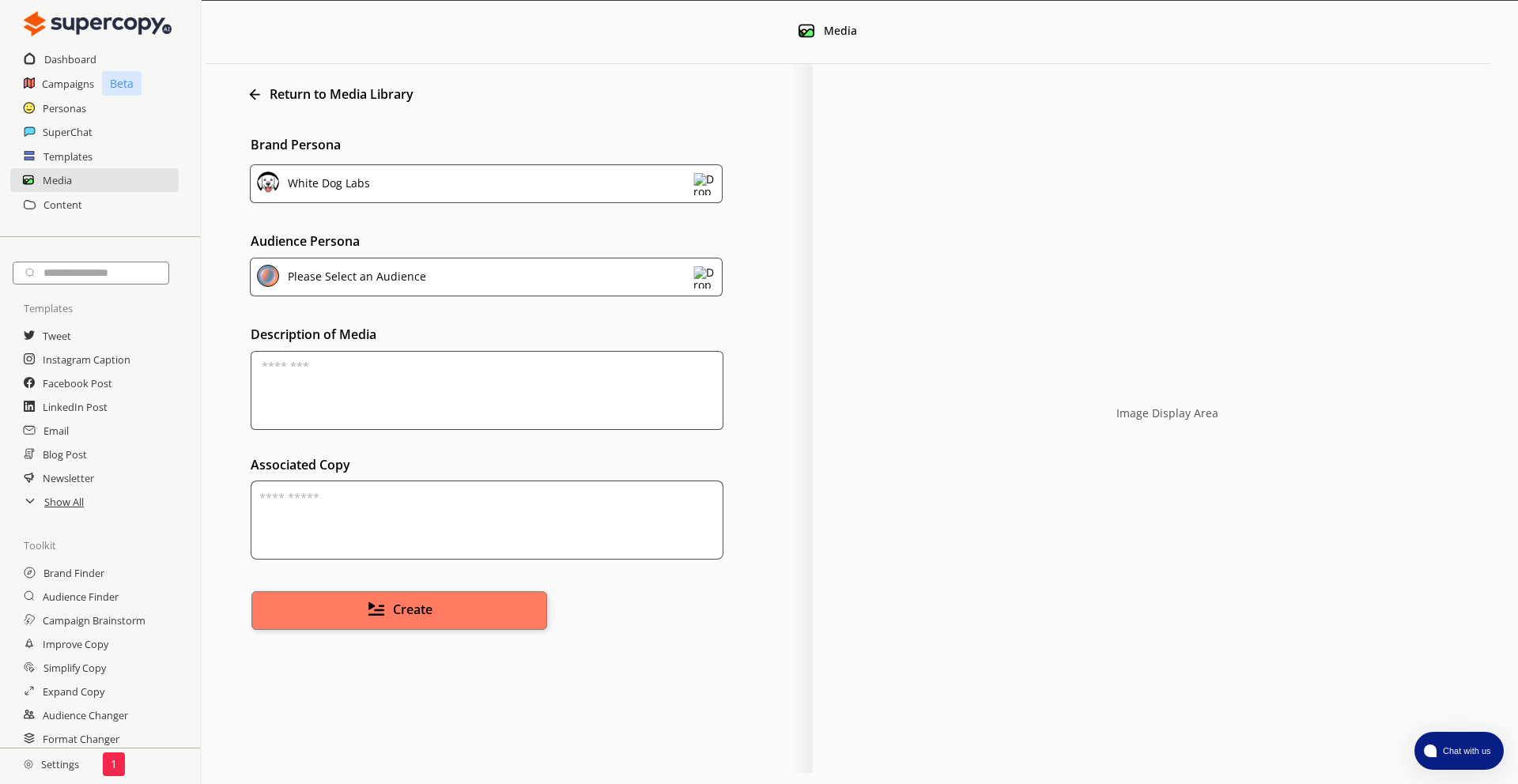
click at [479, 288] on div "Please Select an Audience" at bounding box center [487, 277] width 473 height 38
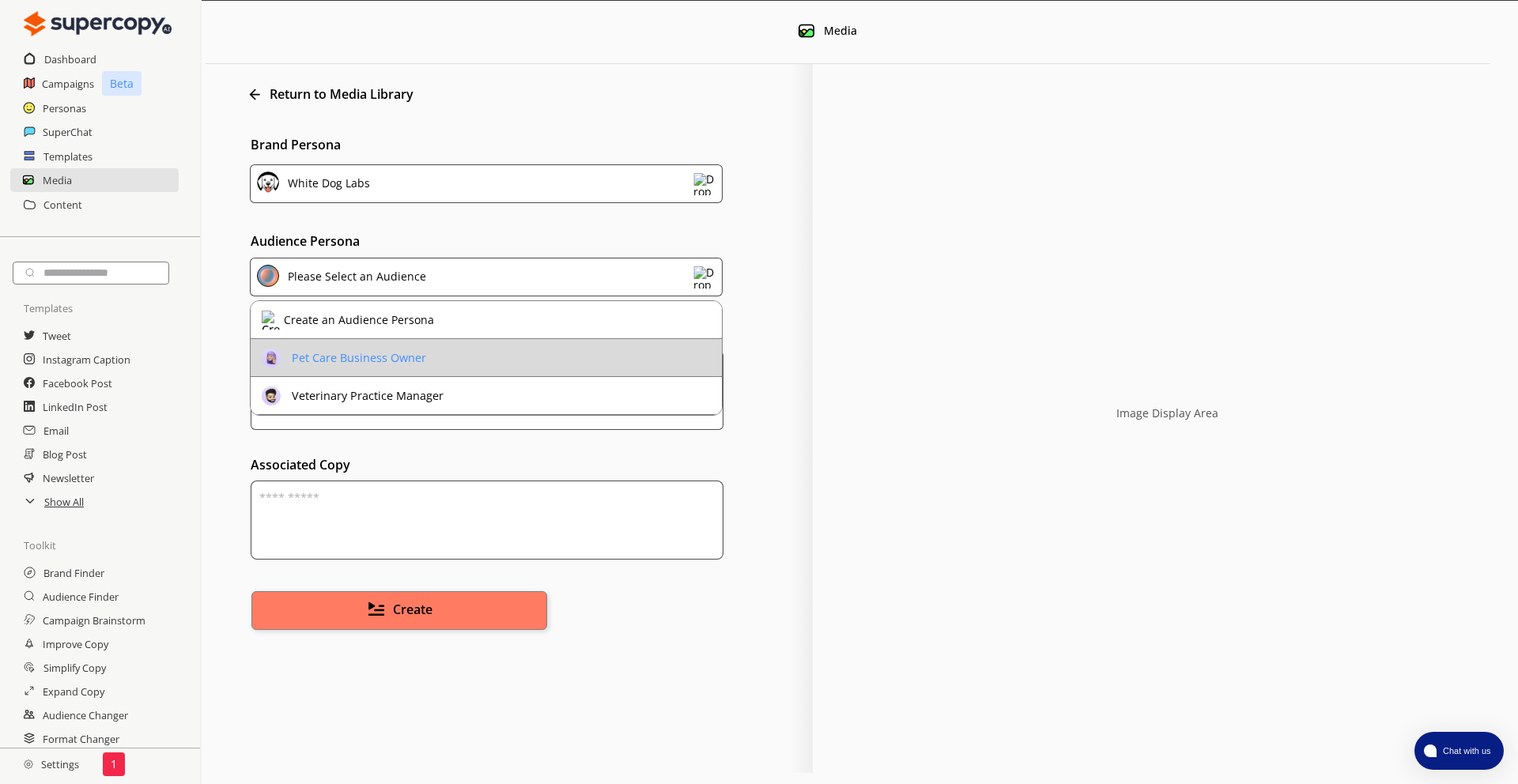
click at [511, 358] on li "Pet Care Business Owner" at bounding box center [486, 358] width 472 height 38
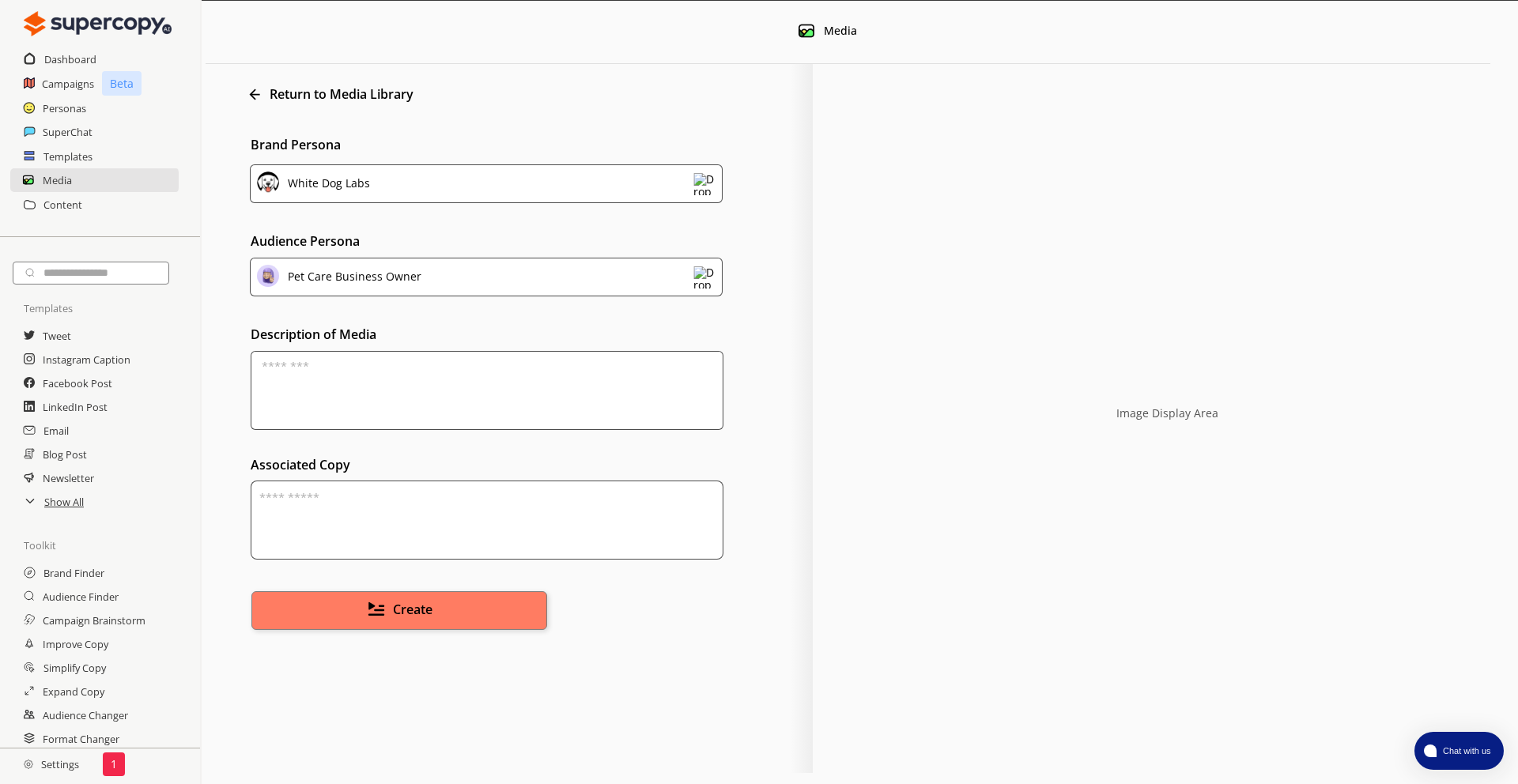
click at [431, 385] on textarea at bounding box center [487, 390] width 473 height 79
click at [391, 619] on button "Create" at bounding box center [400, 610] width 311 height 40
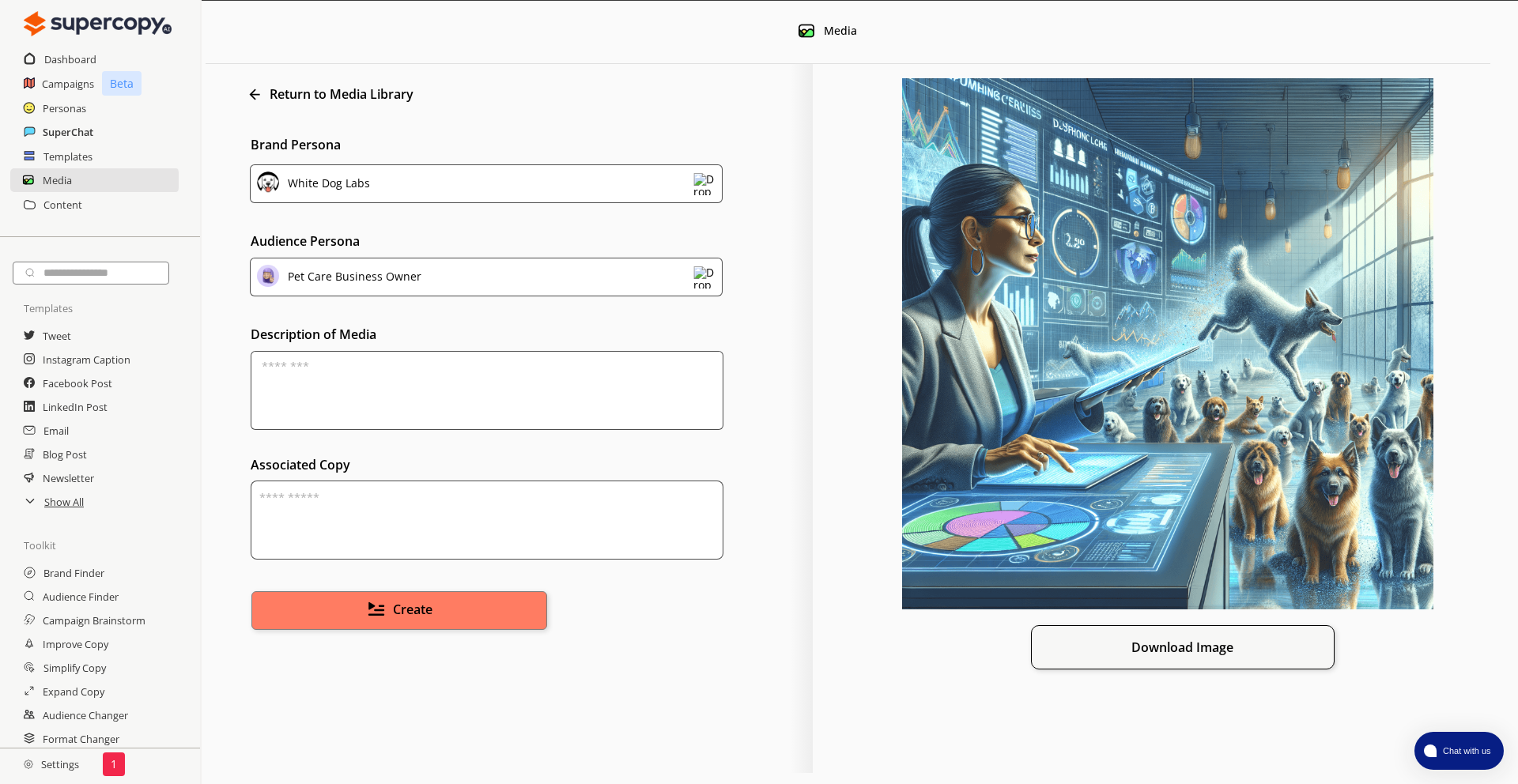
click at [60, 131] on h2 "SuperChat" at bounding box center [67, 132] width 50 height 24
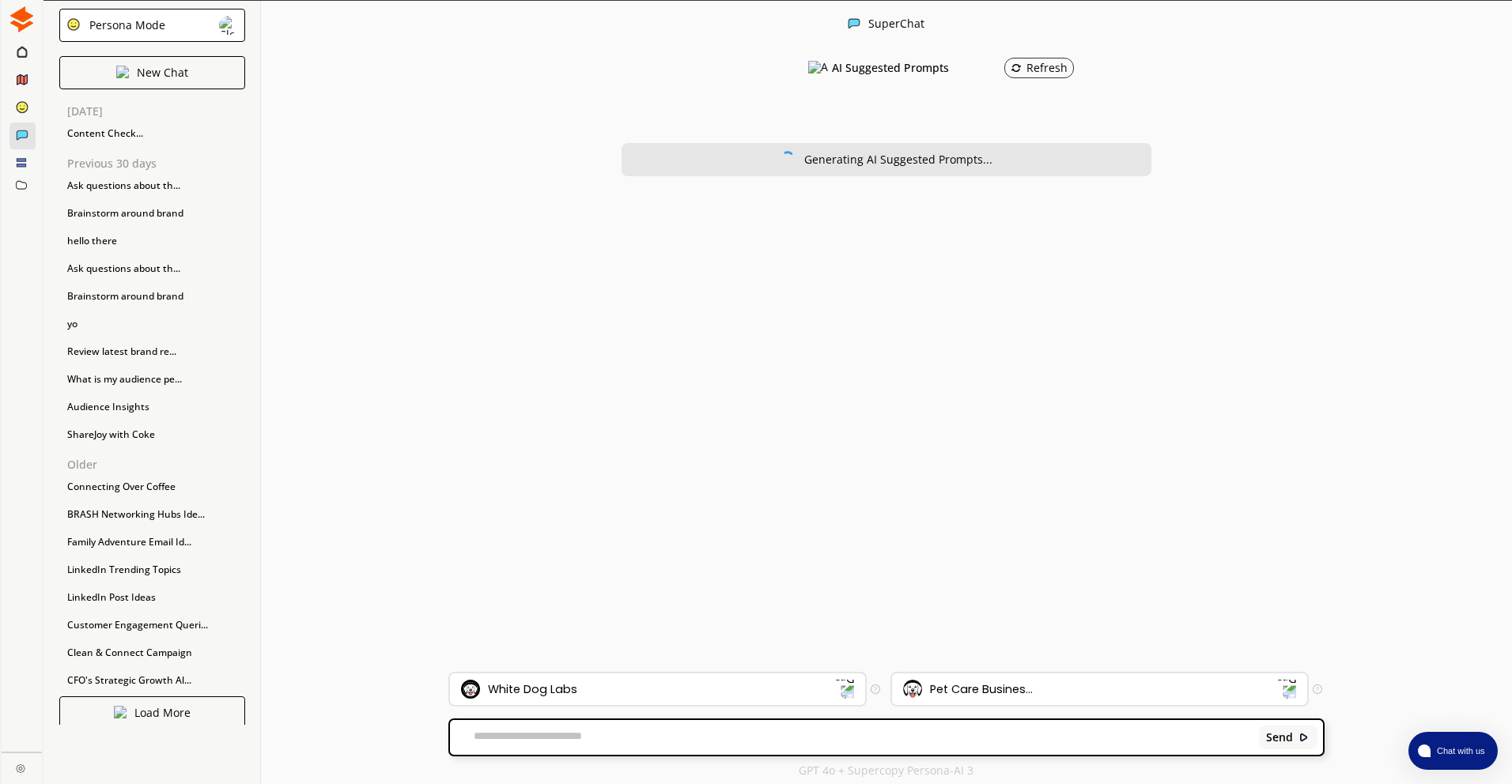
click at [867, 727] on div "Send" at bounding box center [886, 737] width 872 height 35
click at [859, 737] on textarea at bounding box center [852, 737] width 803 height 16
click at [750, 734] on textarea at bounding box center [852, 737] width 803 height 16
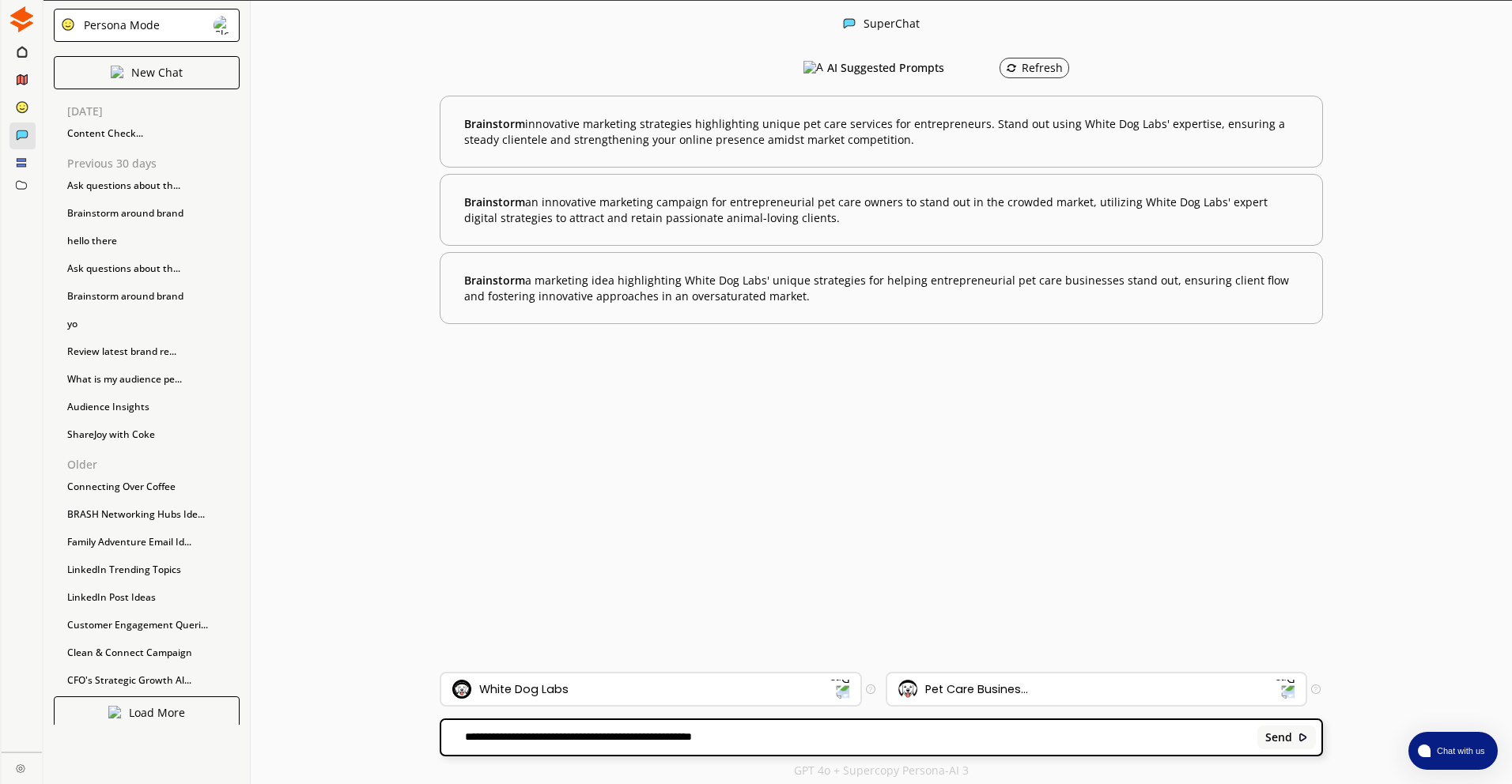
type textarea "**********"
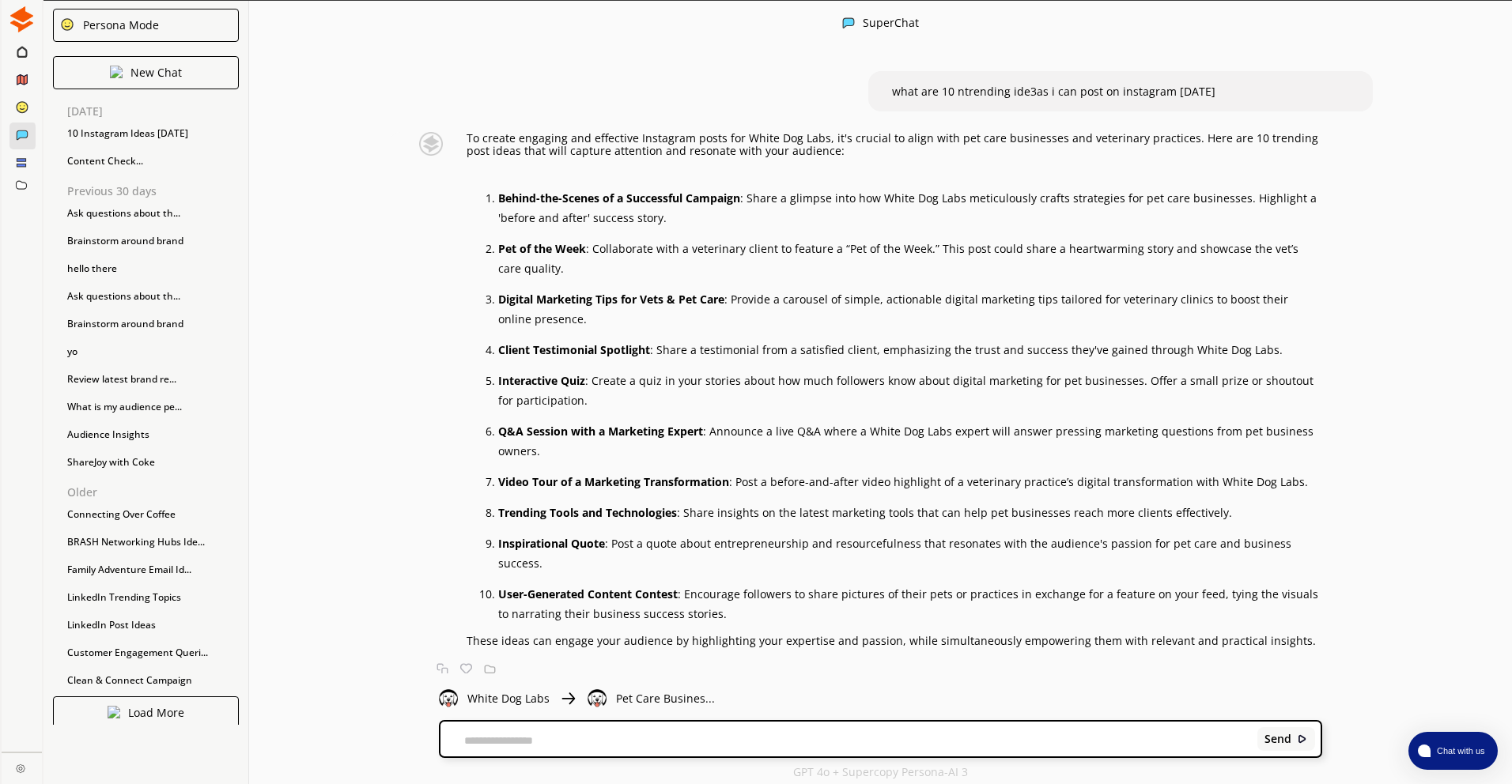
click at [26, 81] on icon at bounding box center [22, 79] width 10 height 10
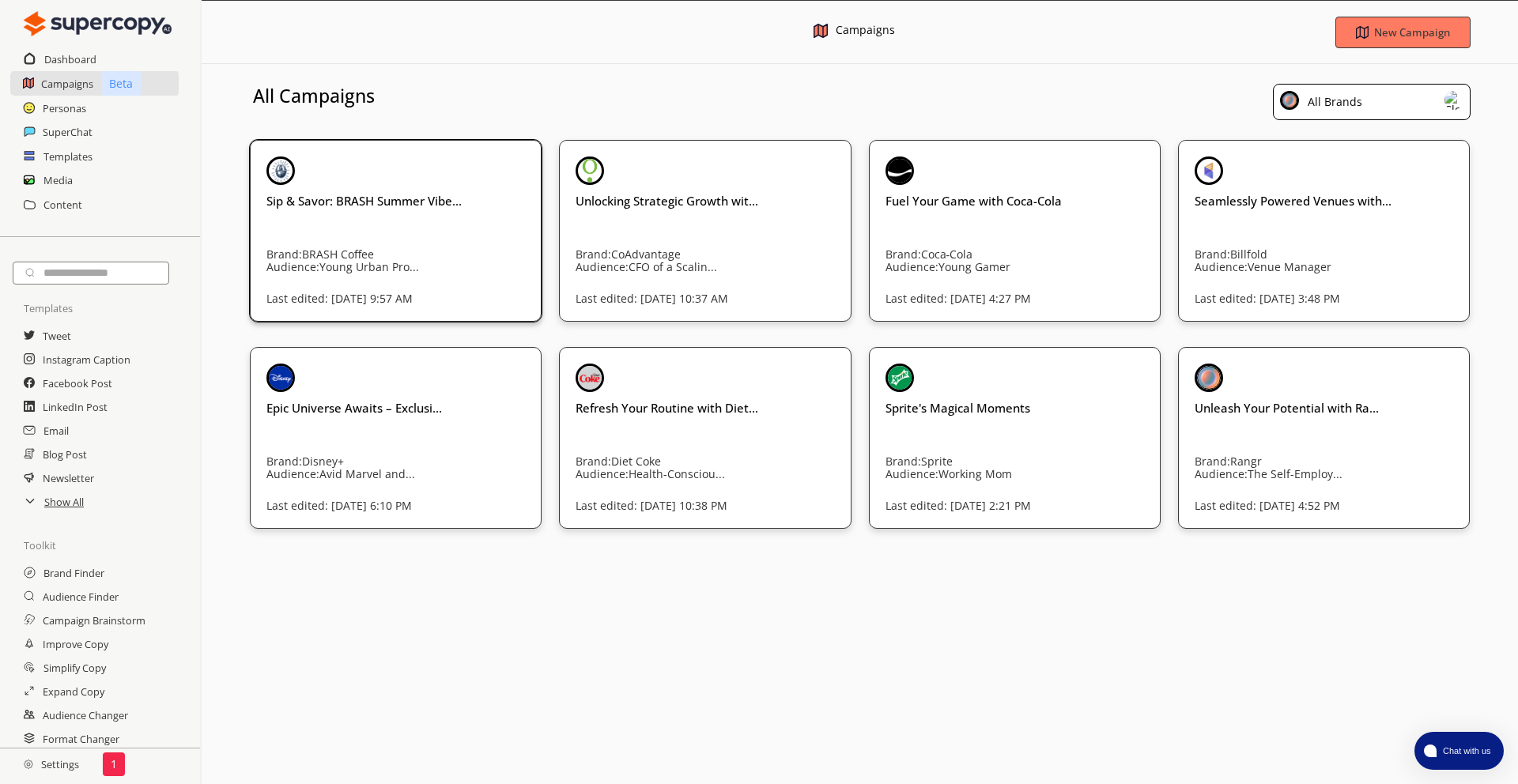
click at [489, 260] on p "Audience: Young Urban Pro..." at bounding box center [401, 266] width 271 height 13
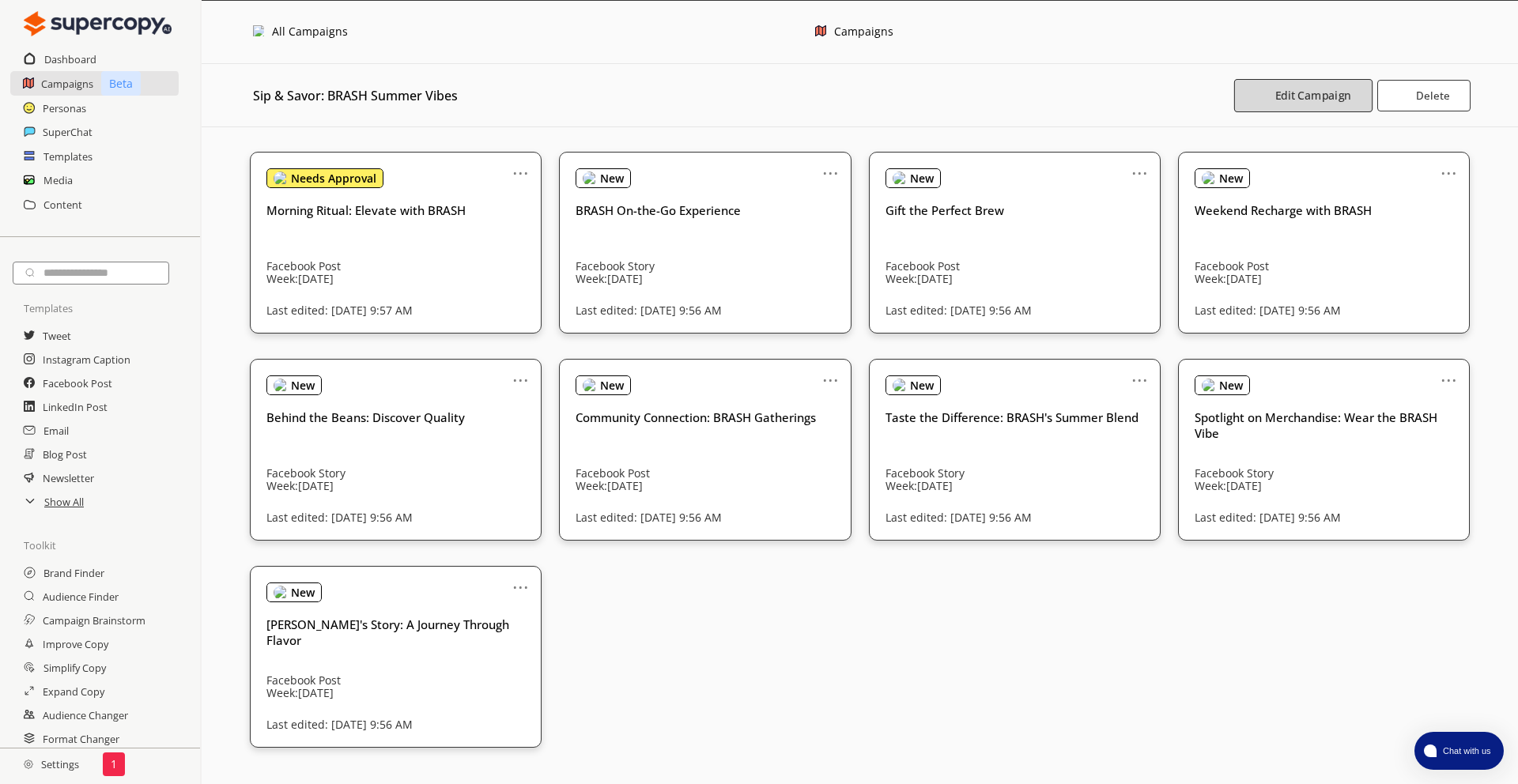
click at [1312, 96] on b "Edit Campaign" at bounding box center [1313, 96] width 76 height 15
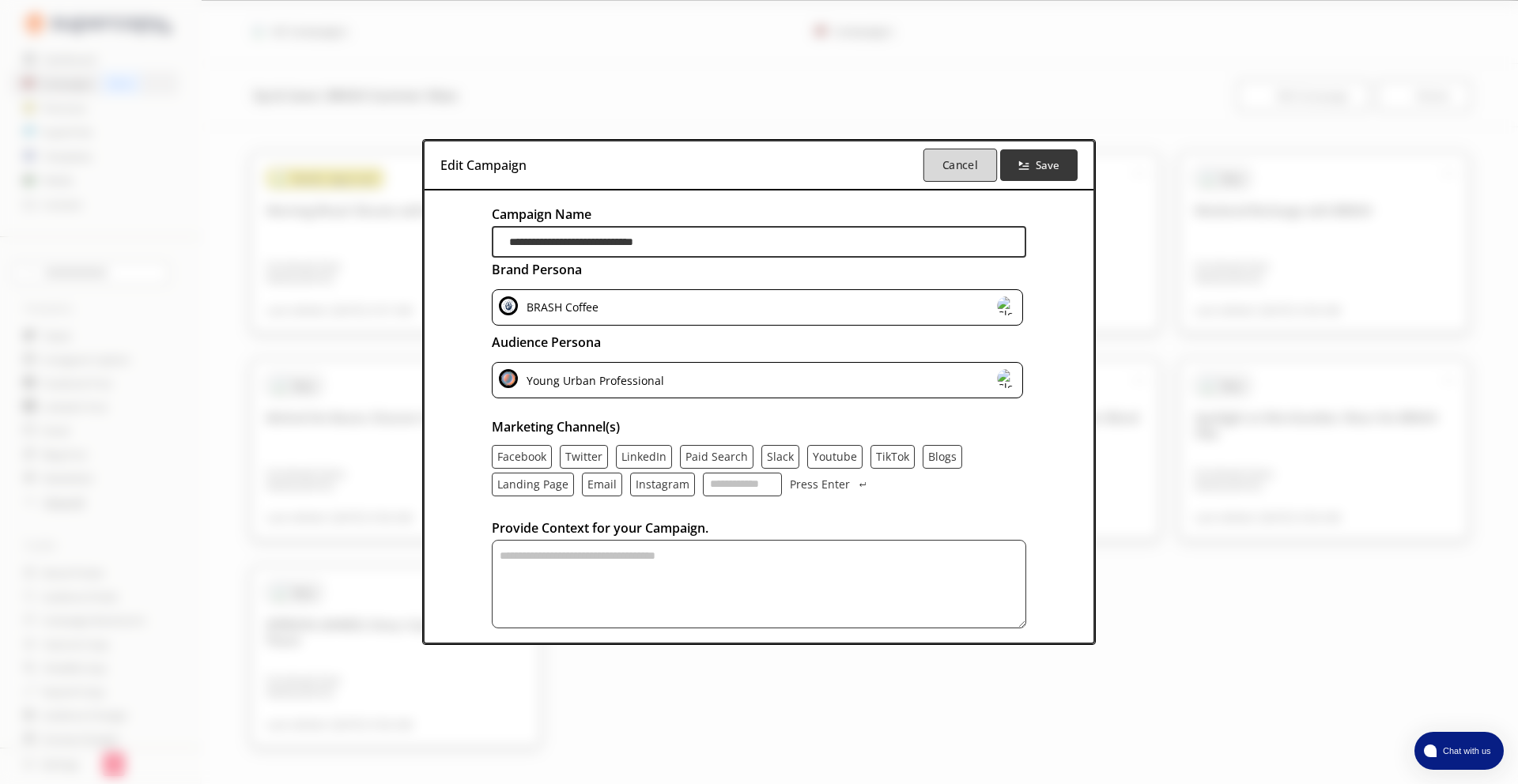
click at [967, 174] on button "Cancel" at bounding box center [960, 165] width 73 height 33
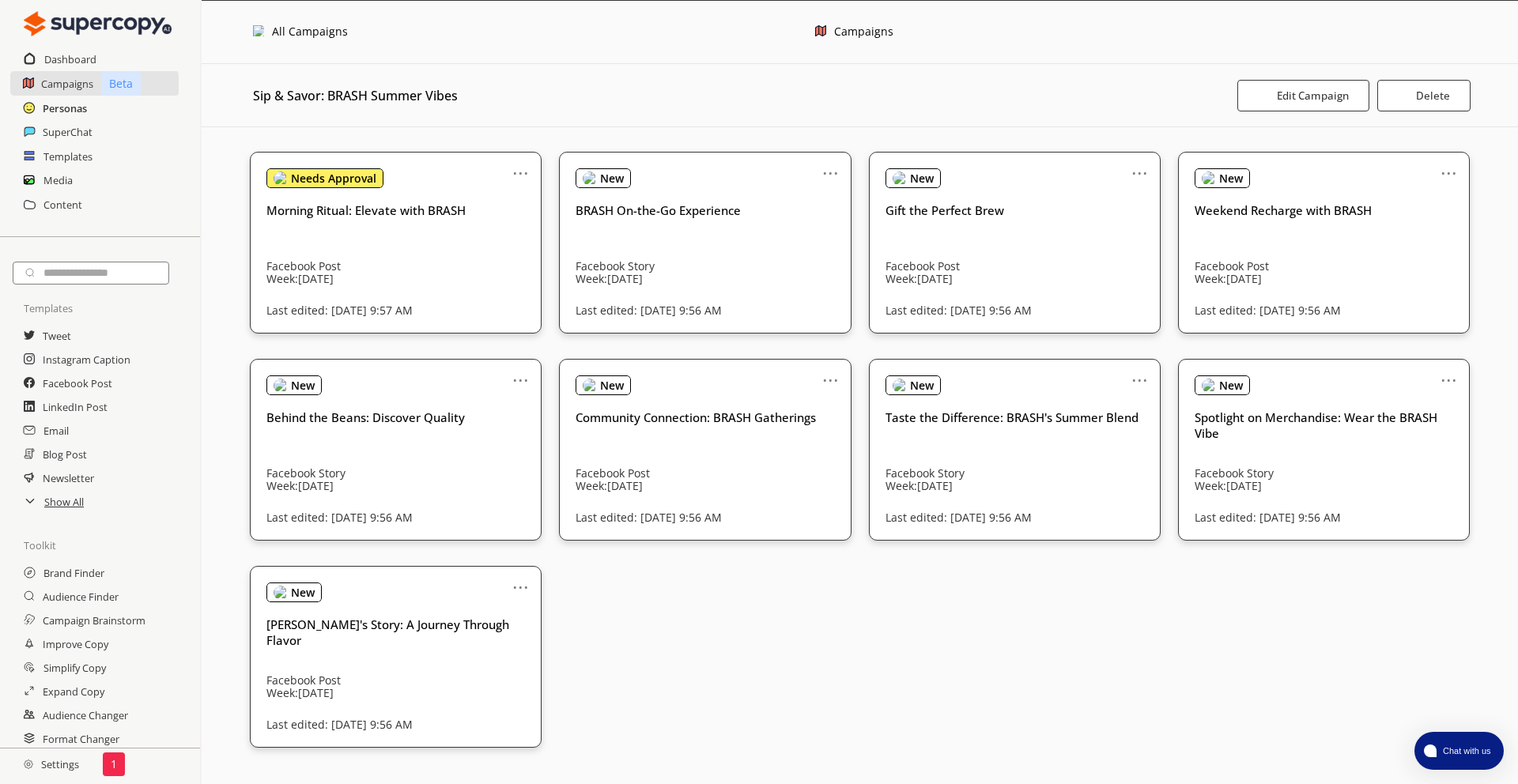
click at [76, 102] on h2 "Personas" at bounding box center [65, 108] width 44 height 24
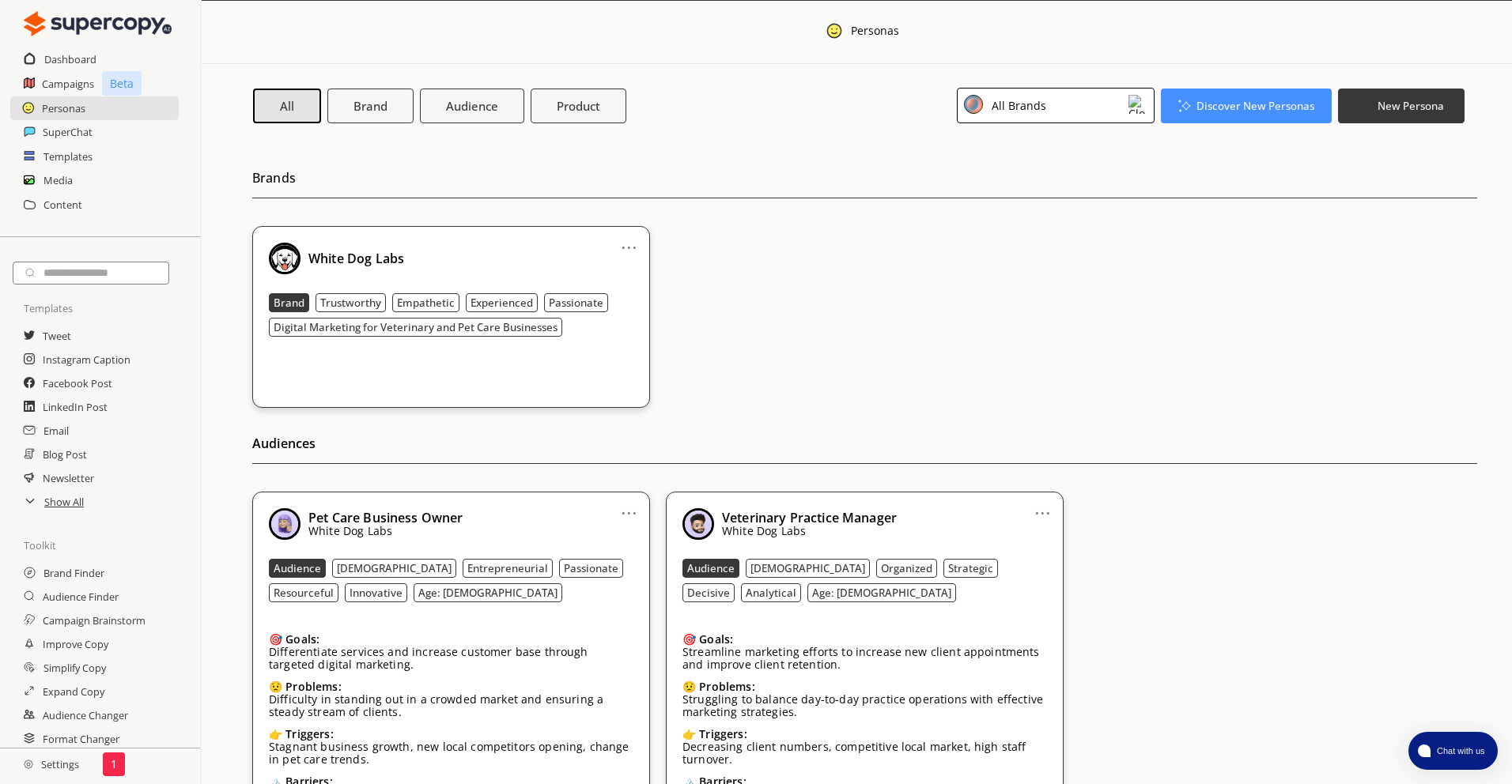
click at [634, 248] on link "..." at bounding box center [629, 241] width 16 height 13
click at [589, 270] on li "Organization Persona" at bounding box center [574, 274] width 158 height 29
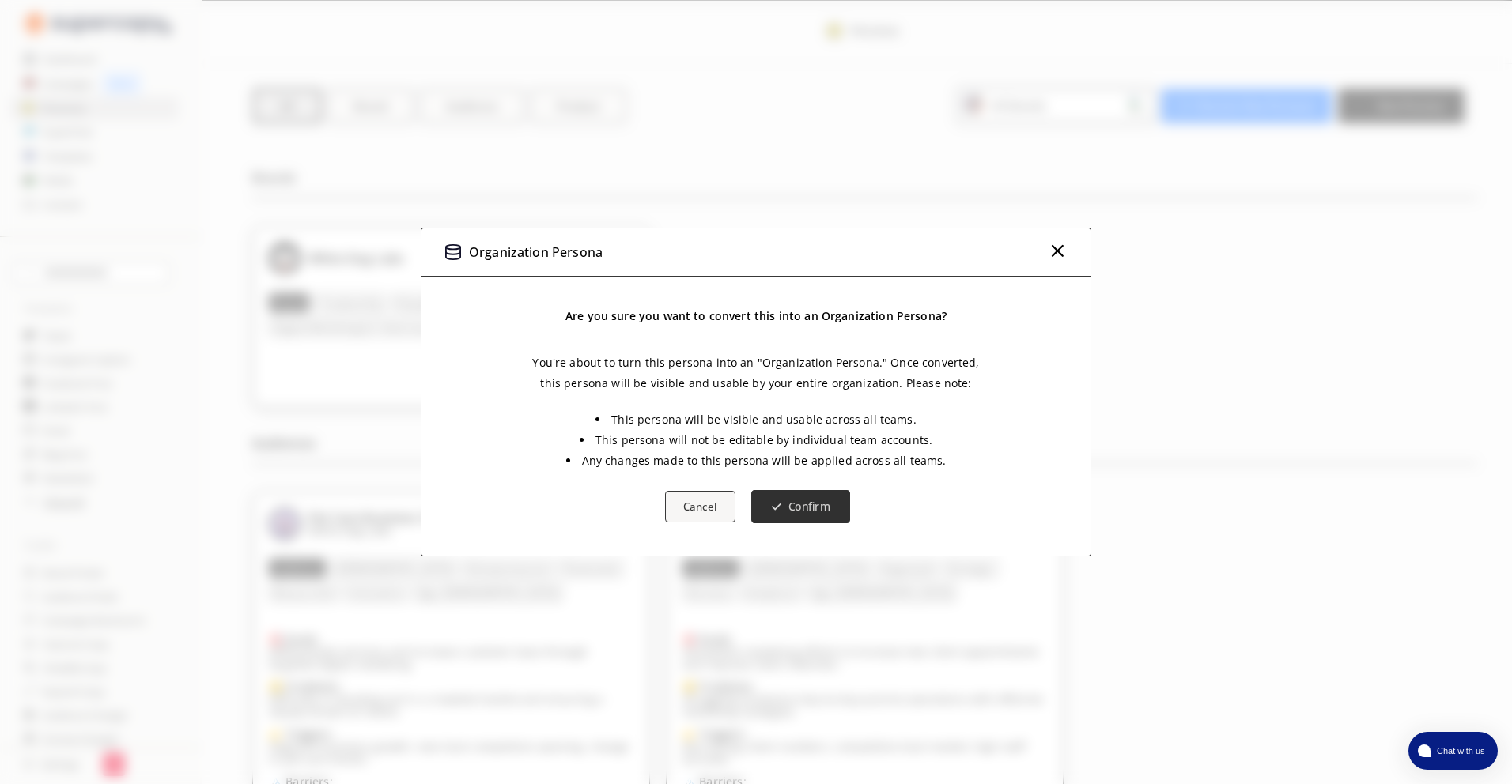
click at [821, 502] on b "Confirm" at bounding box center [810, 506] width 43 height 15
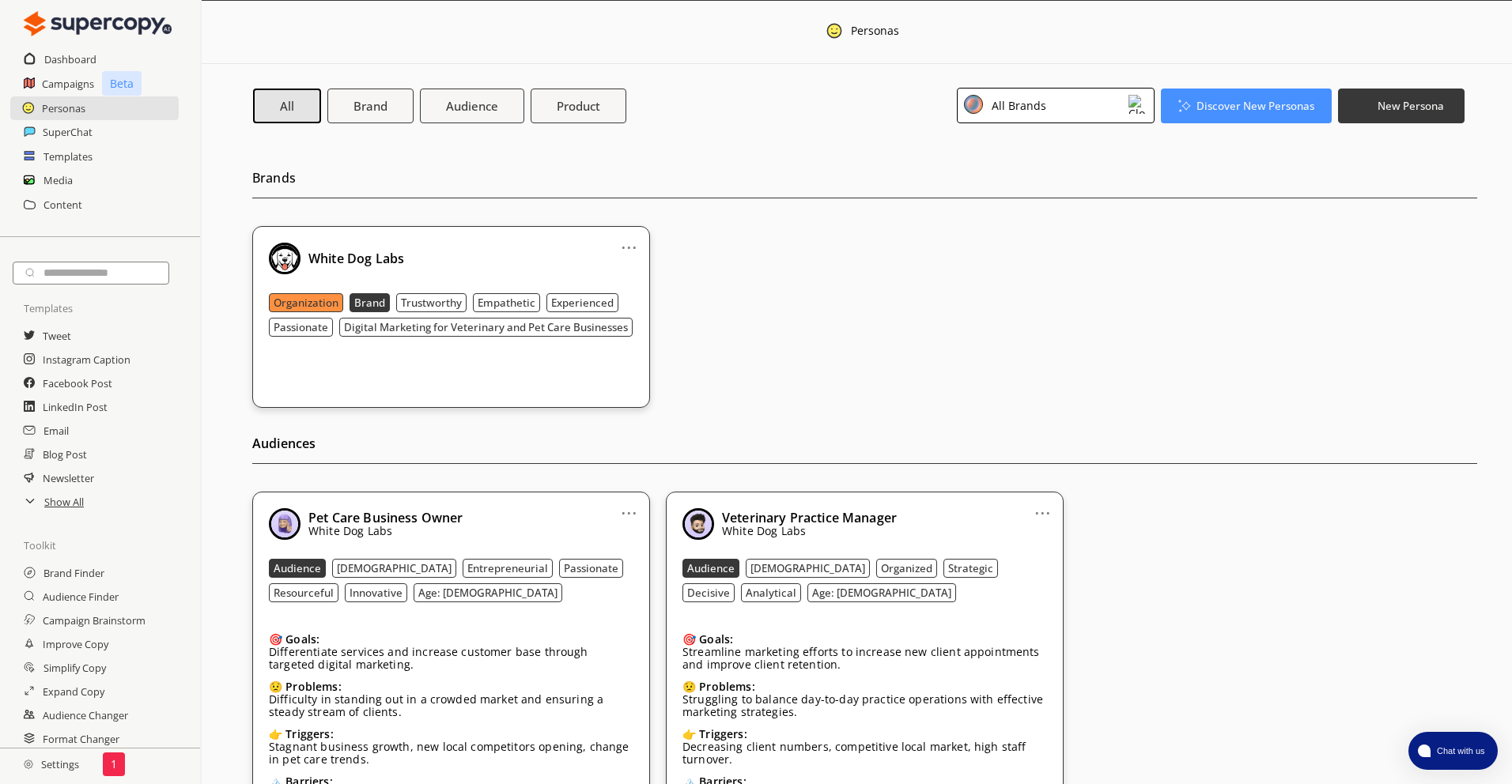
click at [70, 771] on h2 "Settings" at bounding box center [51, 764] width 103 height 32
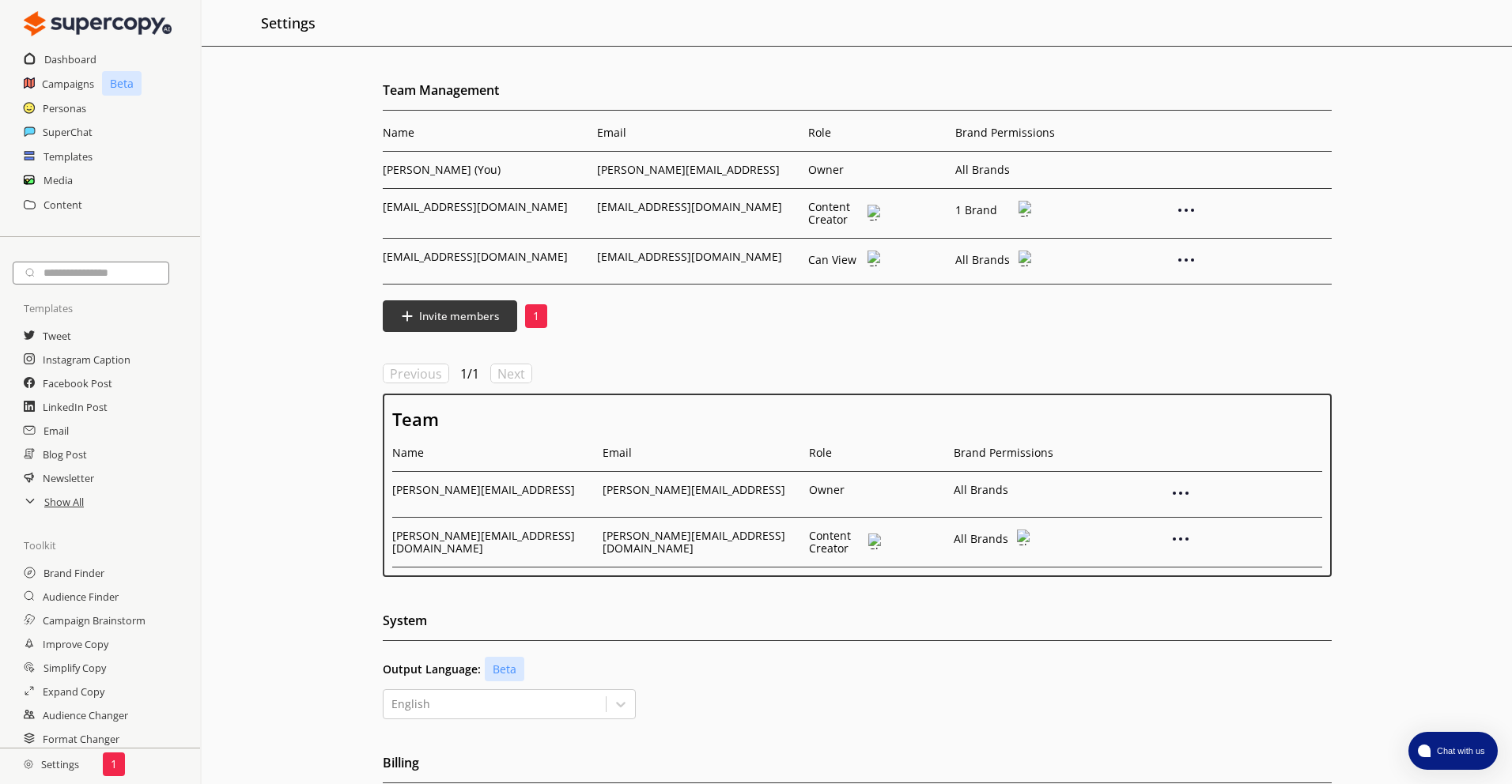
click at [872, 211] on img at bounding box center [874, 213] width 14 height 16
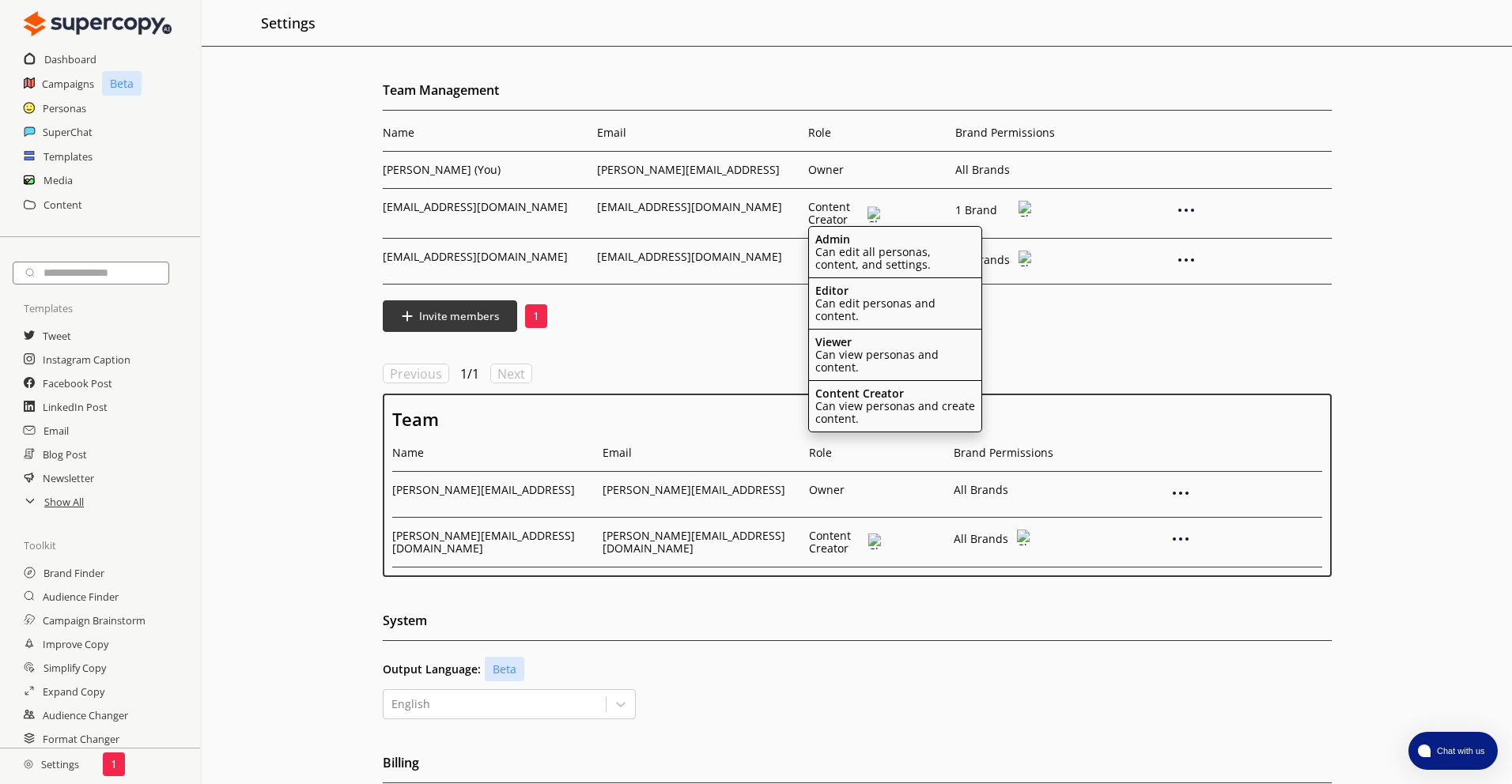
click at [1024, 210] on img at bounding box center [1025, 208] width 14 height 16
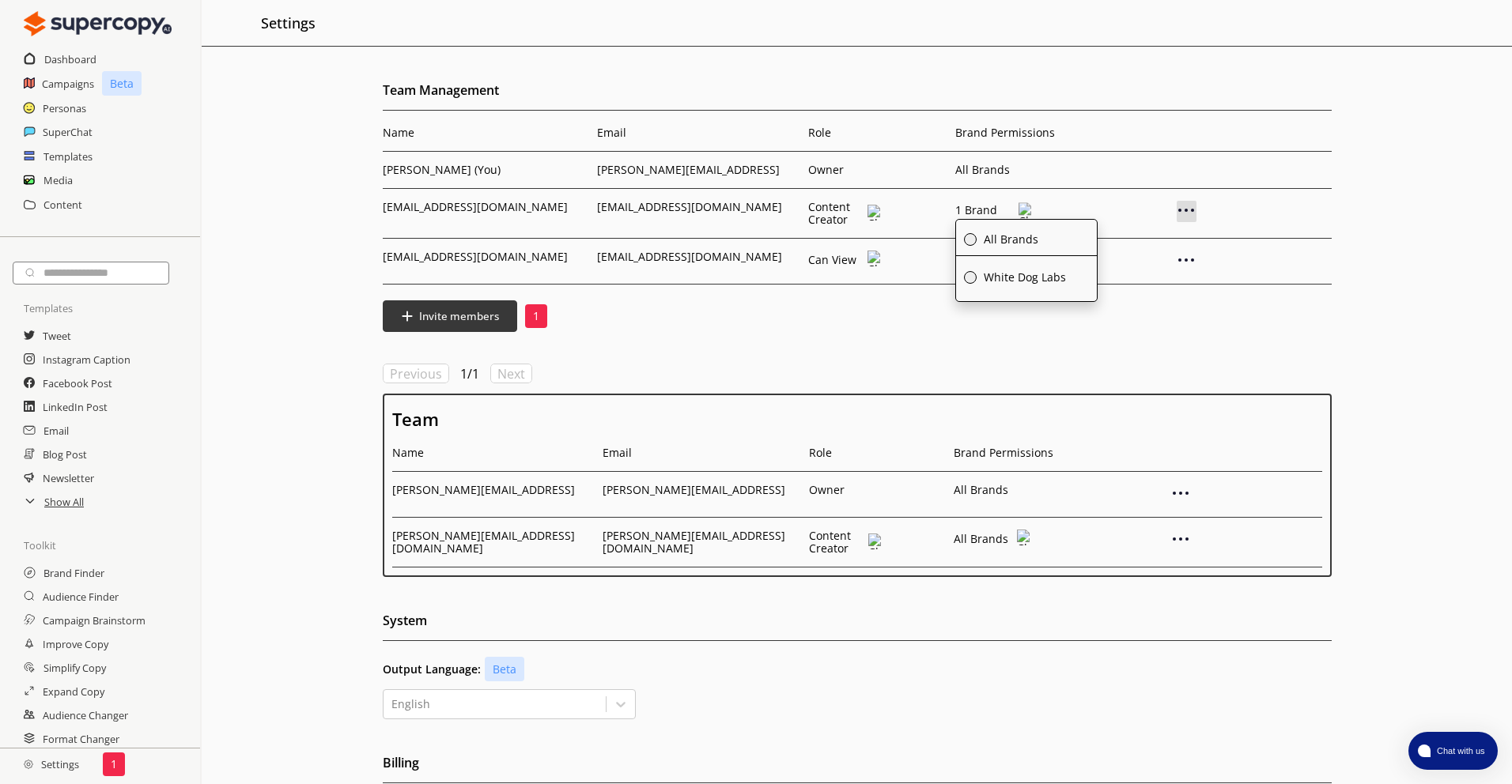
click at [1196, 209] on img at bounding box center [1186, 210] width 19 height 19
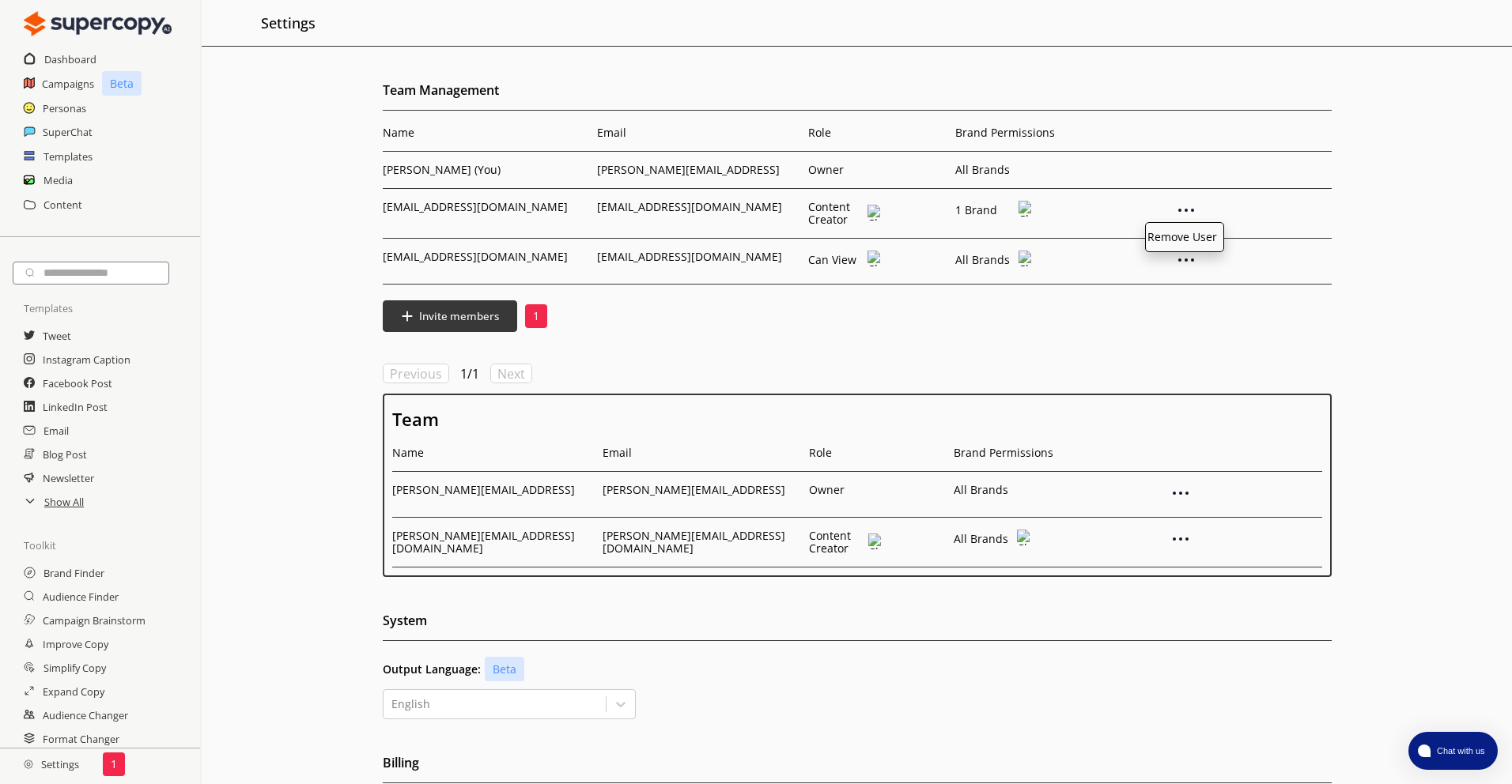
click at [873, 210] on img at bounding box center [874, 213] width 14 height 16
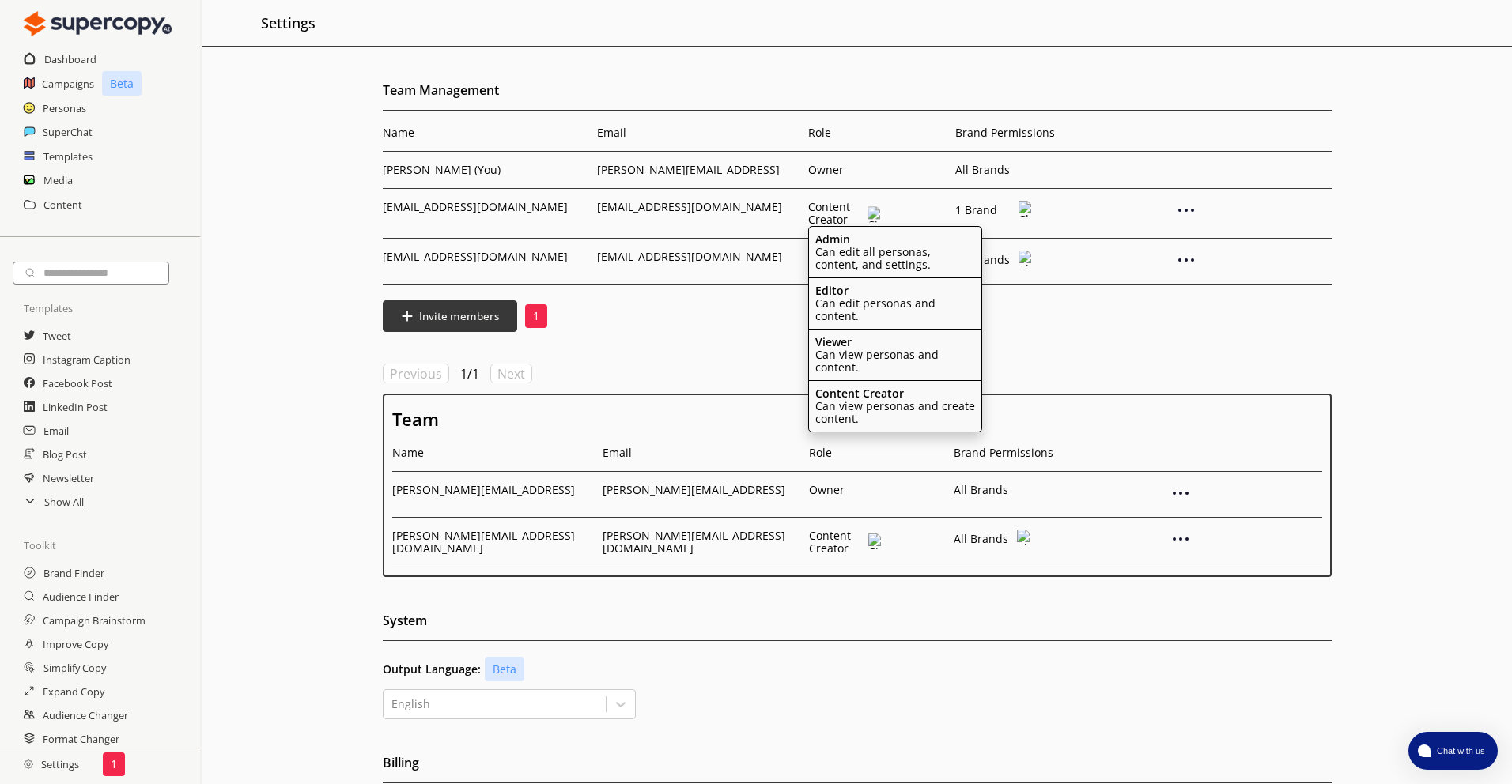
click at [1066, 227] on td "1 Brand" at bounding box center [1046, 214] width 190 height 50
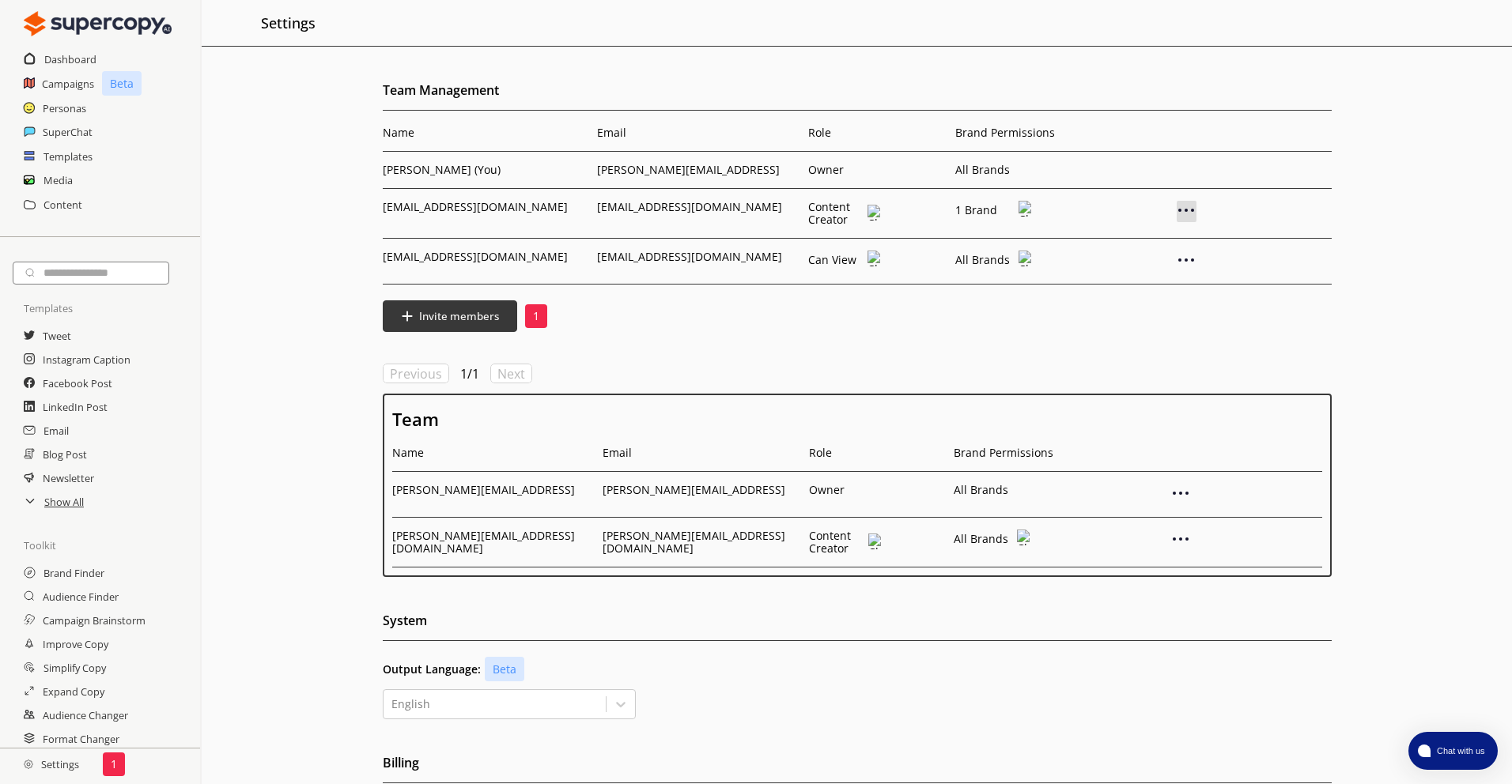
click at [1187, 214] on img at bounding box center [1186, 210] width 19 height 19
click at [1181, 176] on td at bounding box center [1236, 171] width 190 height 38
